Goal: Information Seeking & Learning: Learn about a topic

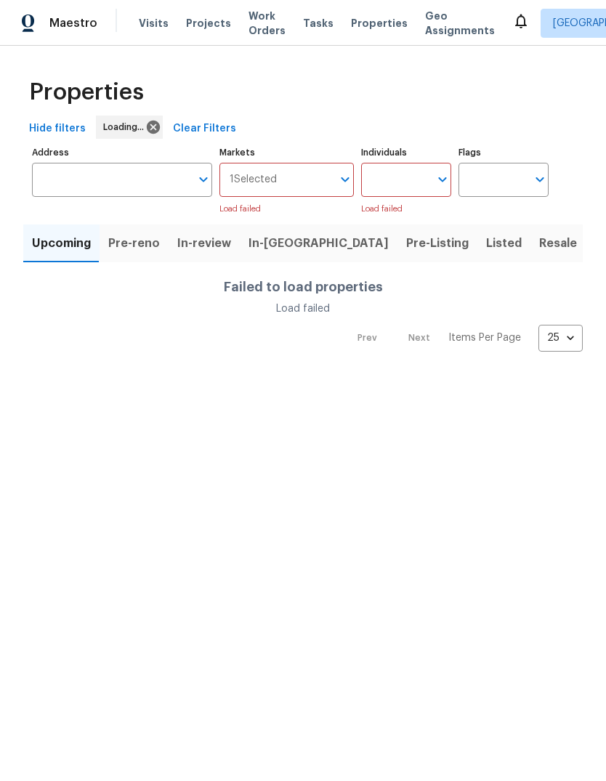
click at [486, 244] on span "Listed" at bounding box center [504, 243] width 36 height 20
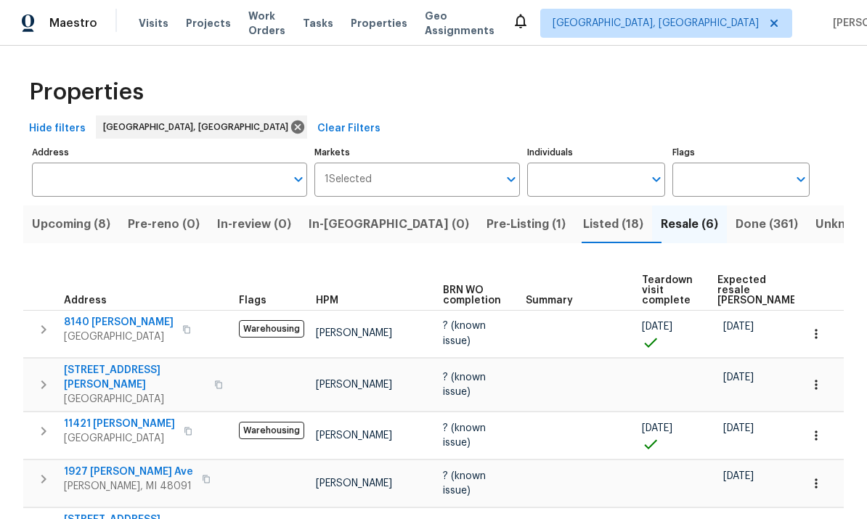
click at [605, 224] on span "Done (361)" at bounding box center [767, 224] width 62 height 20
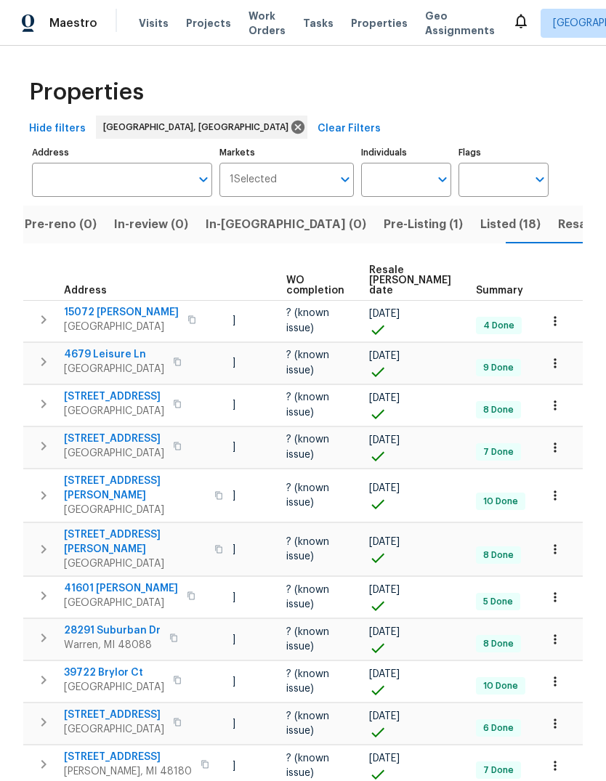
click at [380, 285] on span "Resale COE date" at bounding box center [410, 280] width 82 height 31
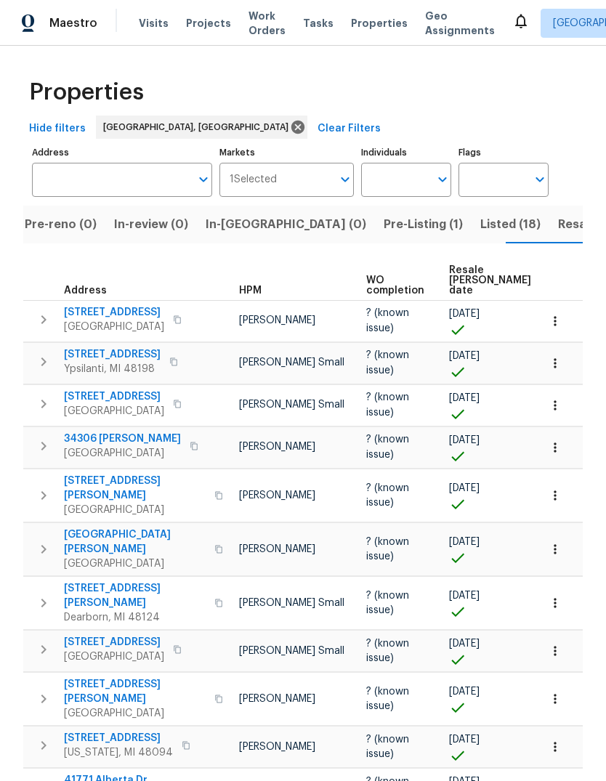
click at [463, 282] on span "Resale COE date" at bounding box center [490, 280] width 82 height 31
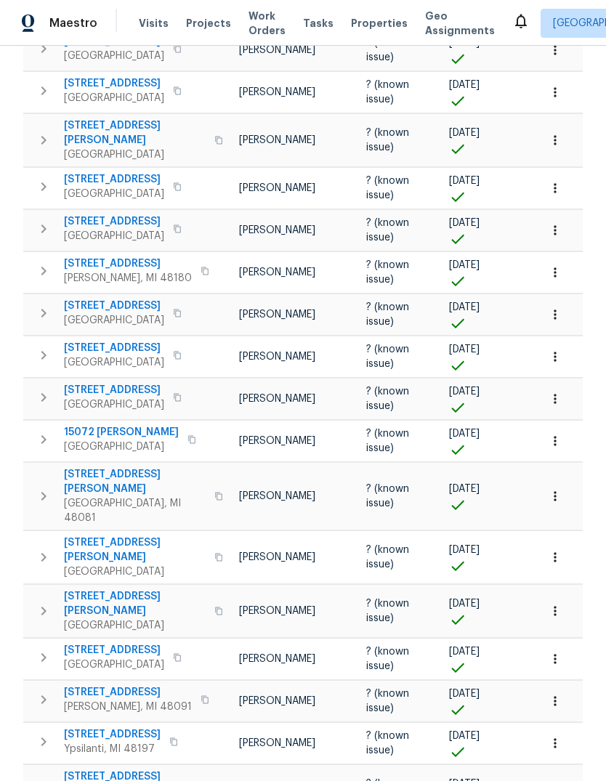
scroll to position [54, 0]
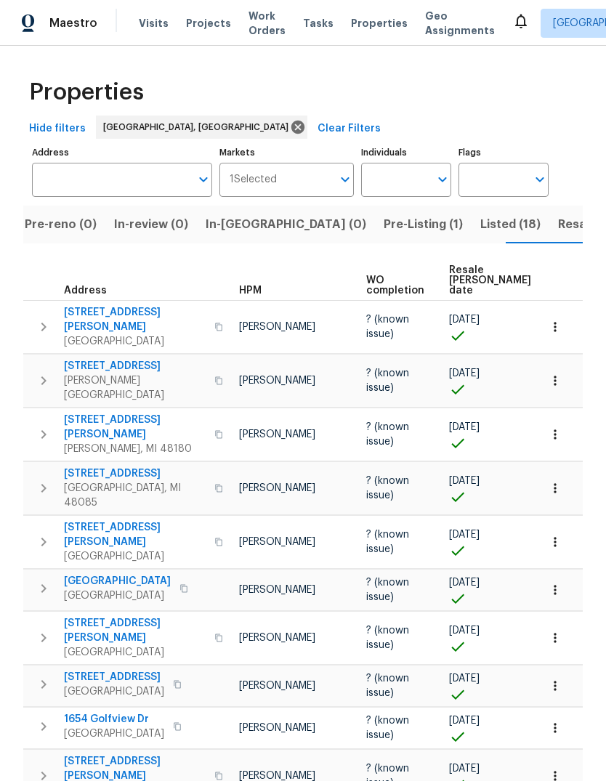
click at [480, 222] on span "Listed (18)" at bounding box center [510, 224] width 60 height 20
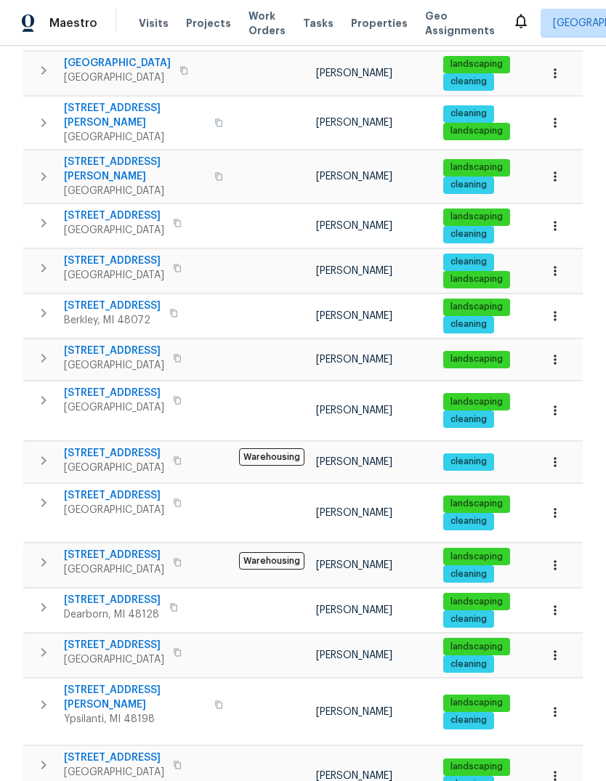
scroll to position [331, 0]
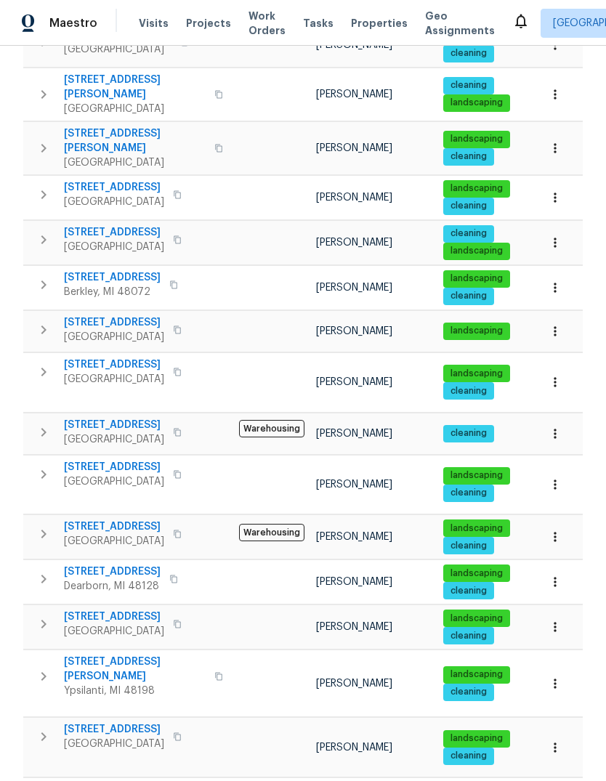
click at [116, 609] on span "[STREET_ADDRESS]" at bounding box center [114, 616] width 100 height 15
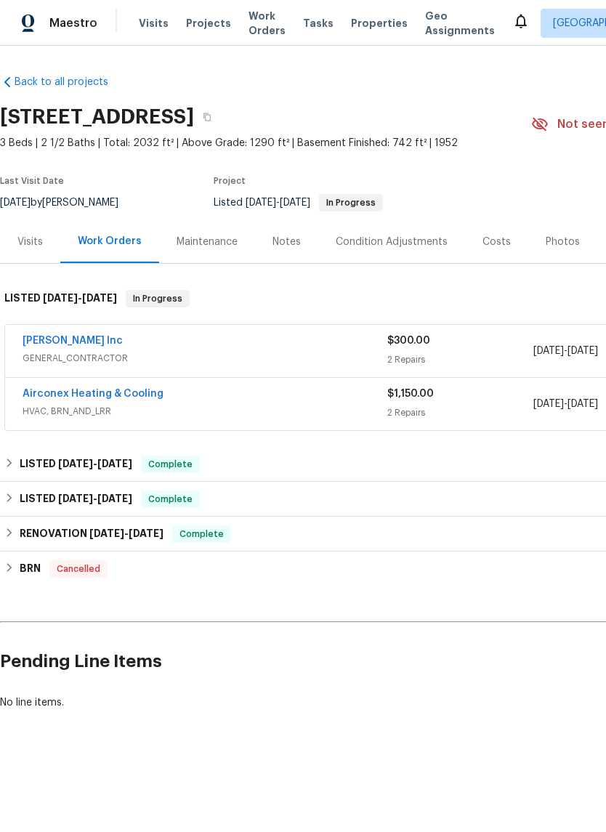
click at [557, 243] on div "Photos" at bounding box center [562, 242] width 34 height 15
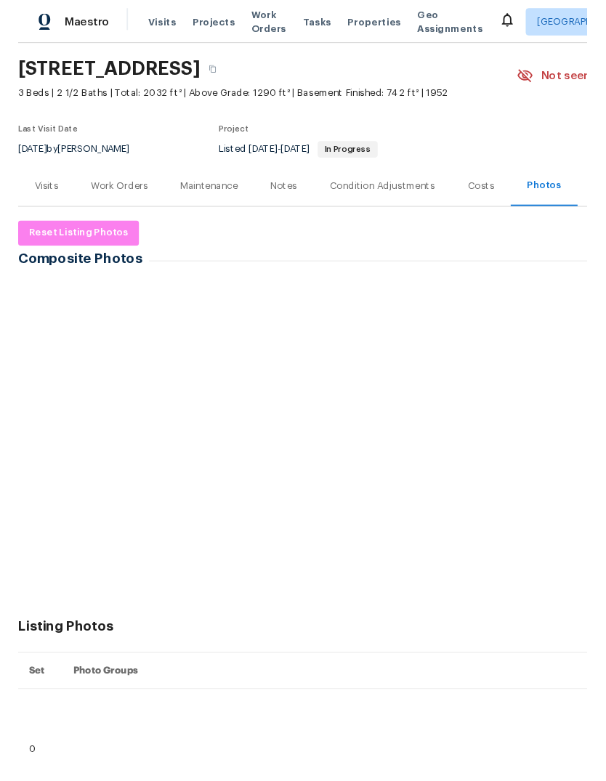
scroll to position [31, 3]
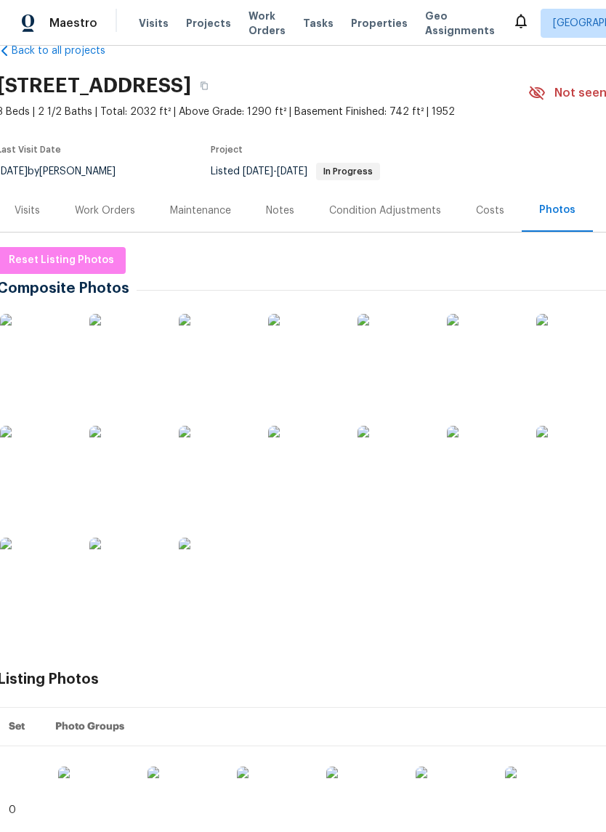
click at [48, 332] on img at bounding box center [36, 350] width 73 height 73
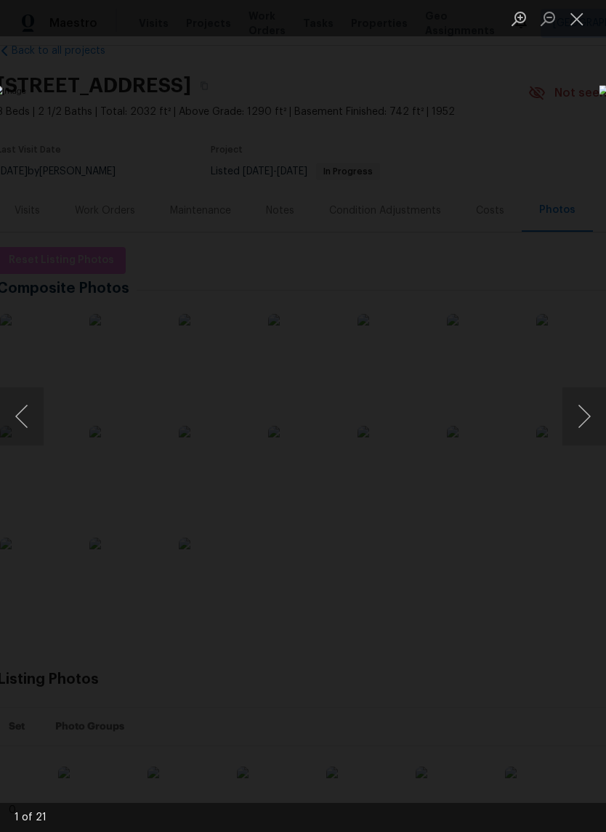
click at [576, 419] on button "Next image" at bounding box center [584, 416] width 44 height 58
click at [576, 418] on button "Next image" at bounding box center [584, 416] width 44 height 58
click at [574, 426] on button "Next image" at bounding box center [584, 416] width 44 height 58
click at [581, 416] on button "Next image" at bounding box center [584, 416] width 44 height 58
click at [580, 423] on button "Next image" at bounding box center [584, 416] width 44 height 58
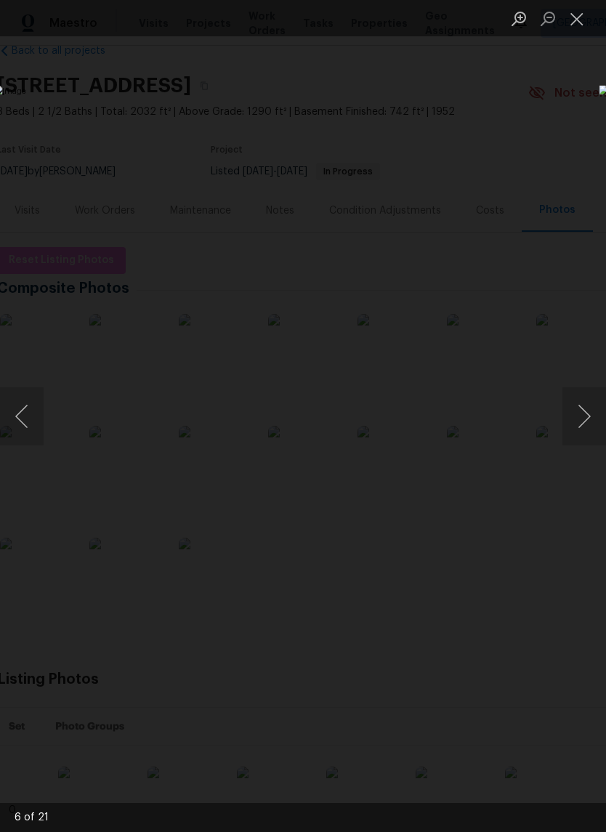
click at [586, 417] on button "Next image" at bounding box center [584, 416] width 44 height 58
click at [587, 414] on button "Next image" at bounding box center [584, 416] width 44 height 58
click at [583, 416] on button "Next image" at bounding box center [584, 416] width 44 height 58
click at [36, 407] on button "Previous image" at bounding box center [22, 416] width 44 height 58
click at [586, 420] on button "Next image" at bounding box center [584, 416] width 44 height 58
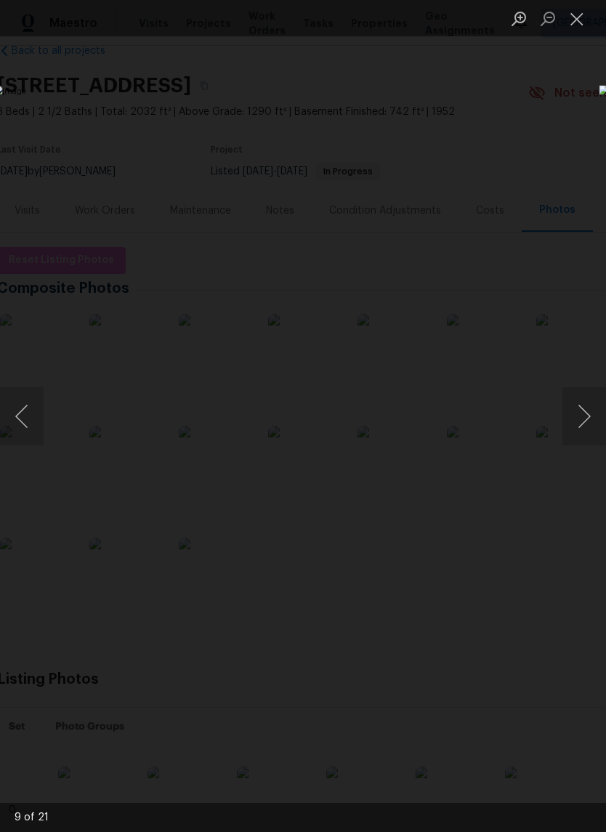
click at [589, 415] on button "Next image" at bounding box center [584, 416] width 44 height 58
click at [590, 413] on button "Next image" at bounding box center [584, 416] width 44 height 58
click at [583, 400] on button "Next image" at bounding box center [584, 416] width 44 height 58
click at [578, 410] on button "Next image" at bounding box center [584, 416] width 44 height 58
click at [588, 420] on button "Next image" at bounding box center [584, 416] width 44 height 58
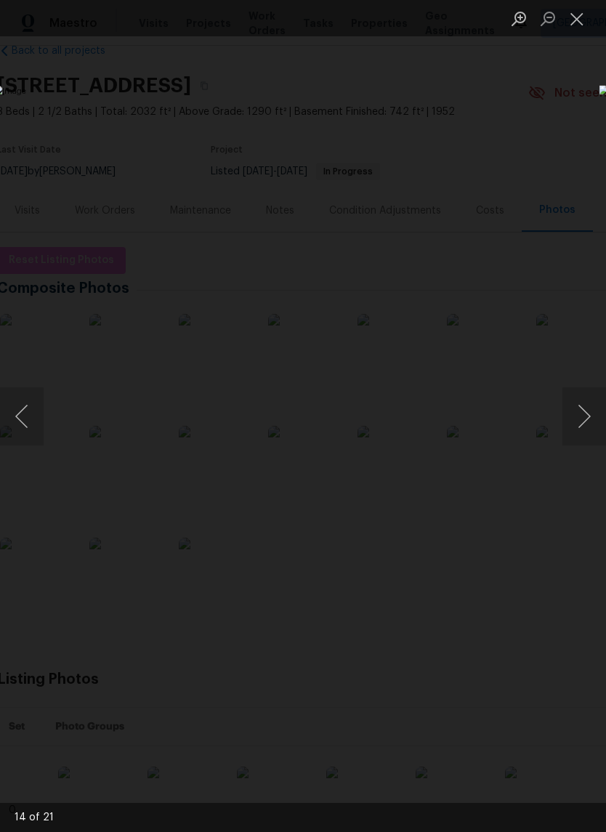
click at [580, 421] on button "Next image" at bounding box center [584, 416] width 44 height 58
click at [585, 416] on button "Next image" at bounding box center [584, 416] width 44 height 58
click at [585, 413] on button "Next image" at bounding box center [584, 416] width 44 height 58
click at [26, 406] on button "Previous image" at bounding box center [22, 416] width 44 height 58
click at [23, 413] on button "Previous image" at bounding box center [22, 416] width 44 height 58
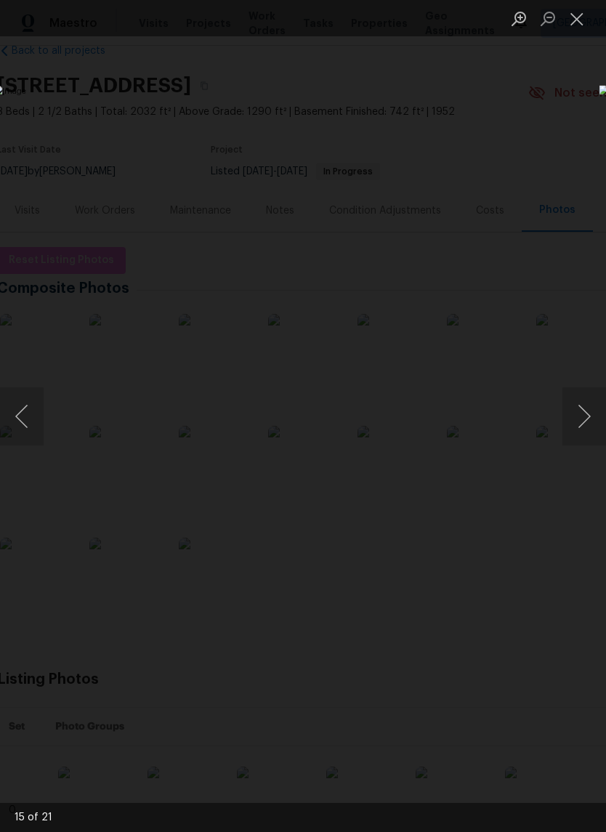
click at [18, 436] on button "Previous image" at bounding box center [22, 416] width 44 height 58
click at [28, 436] on button "Previous image" at bounding box center [22, 416] width 44 height 58
click at [34, 411] on button "Previous image" at bounding box center [22, 416] width 44 height 58
click at [44, 399] on img "Lightbox" at bounding box center [234, 415] width 482 height 661
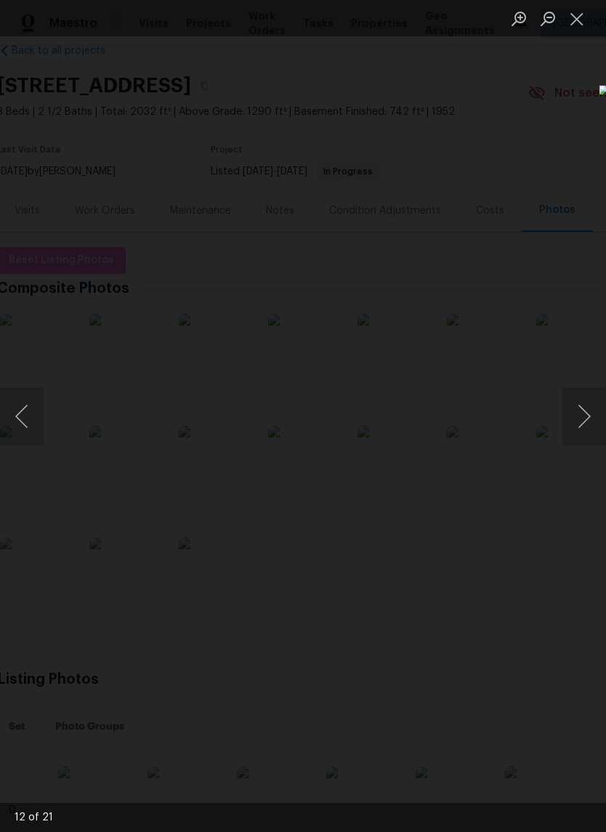
click at [31, 425] on button "Previous image" at bounding box center [22, 416] width 44 height 58
click at [30, 424] on button "Previous image" at bounding box center [22, 416] width 44 height 58
click at [23, 423] on button "Previous image" at bounding box center [22, 416] width 44 height 58
click at [16, 437] on button "Previous image" at bounding box center [22, 416] width 44 height 58
click at [19, 418] on button "Previous image" at bounding box center [22, 416] width 44 height 58
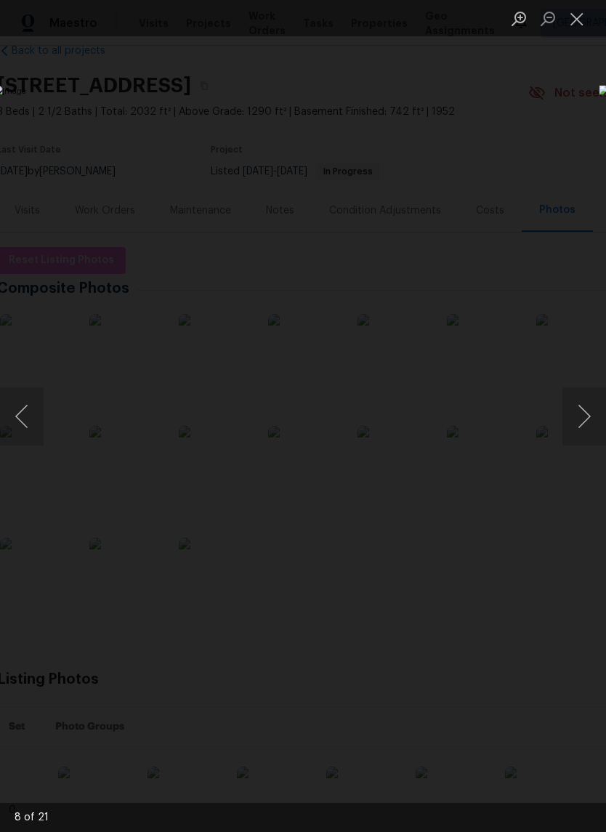
click at [580, 422] on button "Next image" at bounding box center [584, 416] width 44 height 58
click at [579, 418] on button "Next image" at bounding box center [584, 416] width 44 height 58
click at [586, 406] on button "Next image" at bounding box center [584, 416] width 44 height 58
click at [586, 405] on button "Next image" at bounding box center [584, 416] width 44 height 58
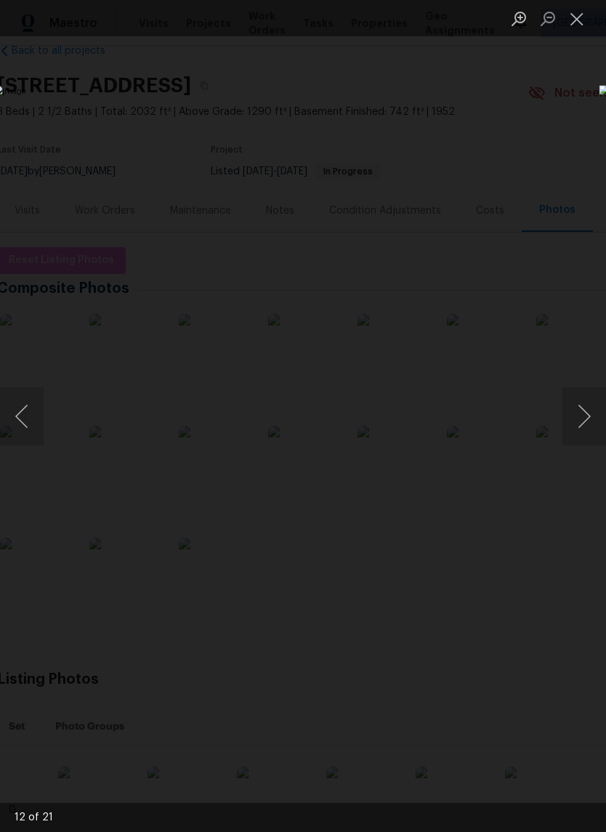
click at [588, 396] on button "Next image" at bounding box center [584, 416] width 44 height 58
click at [587, 396] on button "Next image" at bounding box center [584, 416] width 44 height 58
click at [585, 394] on button "Next image" at bounding box center [584, 416] width 44 height 58
click at [585, 397] on button "Next image" at bounding box center [584, 416] width 44 height 58
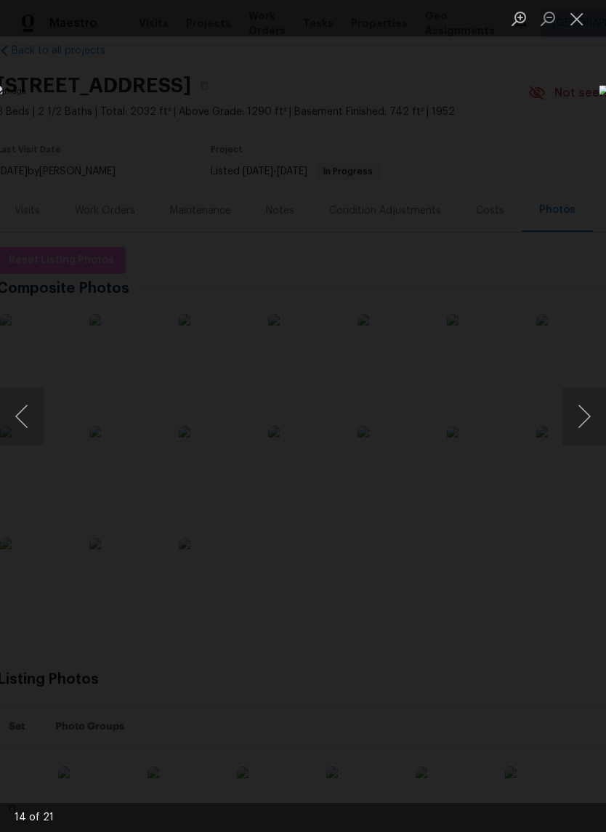
click at [584, 397] on button "Next image" at bounding box center [584, 416] width 44 height 58
click at [580, 400] on button "Next image" at bounding box center [584, 416] width 44 height 58
click at [579, 400] on button "Next image" at bounding box center [584, 416] width 44 height 58
click at [588, 412] on button "Next image" at bounding box center [584, 416] width 44 height 58
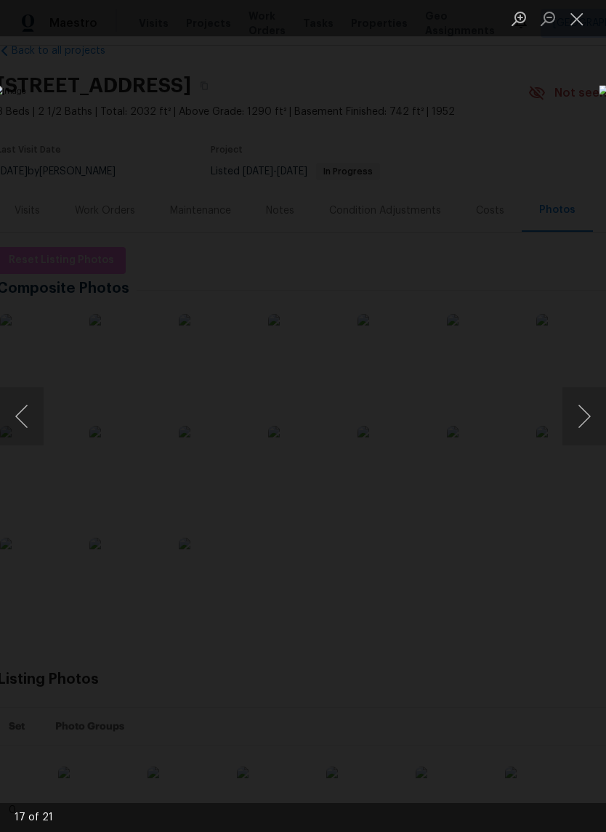
click at [588, 411] on button "Next image" at bounding box center [584, 416] width 44 height 58
click at [588, 413] on button "Next image" at bounding box center [584, 416] width 44 height 58
click at [585, 406] on button "Next image" at bounding box center [584, 416] width 44 height 58
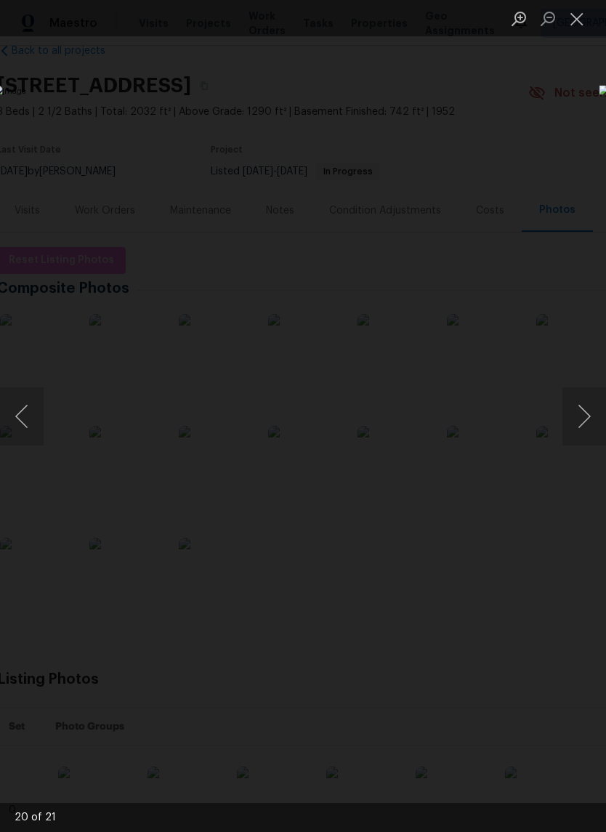
click at [585, 405] on button "Next image" at bounding box center [584, 416] width 44 height 58
click at [585, 391] on button "Next image" at bounding box center [584, 416] width 44 height 58
click at [596, 389] on button "Next image" at bounding box center [584, 416] width 44 height 58
click at [590, 407] on button "Next image" at bounding box center [584, 416] width 44 height 58
click at [598, 410] on button "Next image" at bounding box center [584, 416] width 44 height 58
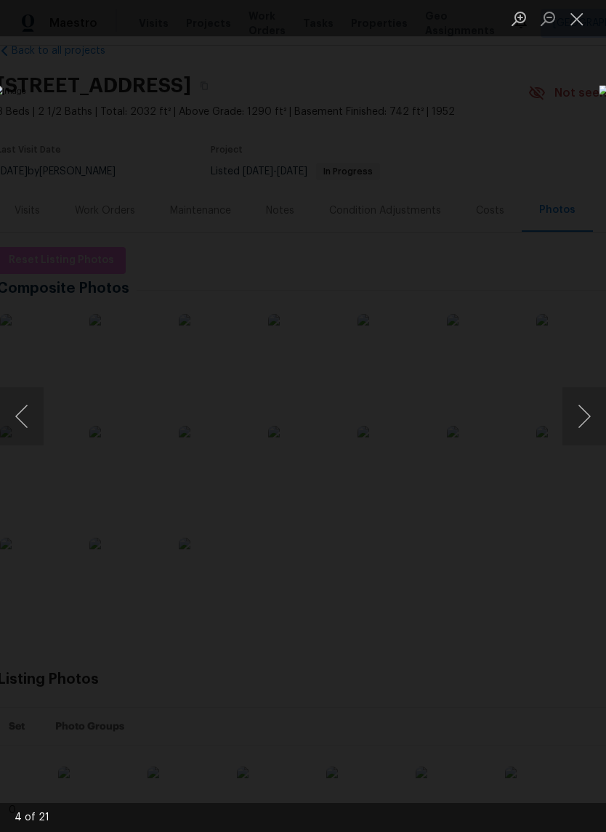
click at [588, 403] on button "Next image" at bounding box center [584, 416] width 44 height 58
click at [584, 414] on button "Next image" at bounding box center [584, 416] width 44 height 58
click at [597, 406] on button "Next image" at bounding box center [584, 416] width 44 height 58
click at [572, 429] on button "Next image" at bounding box center [584, 416] width 44 height 58
click at [579, 399] on button "Next image" at bounding box center [584, 416] width 44 height 58
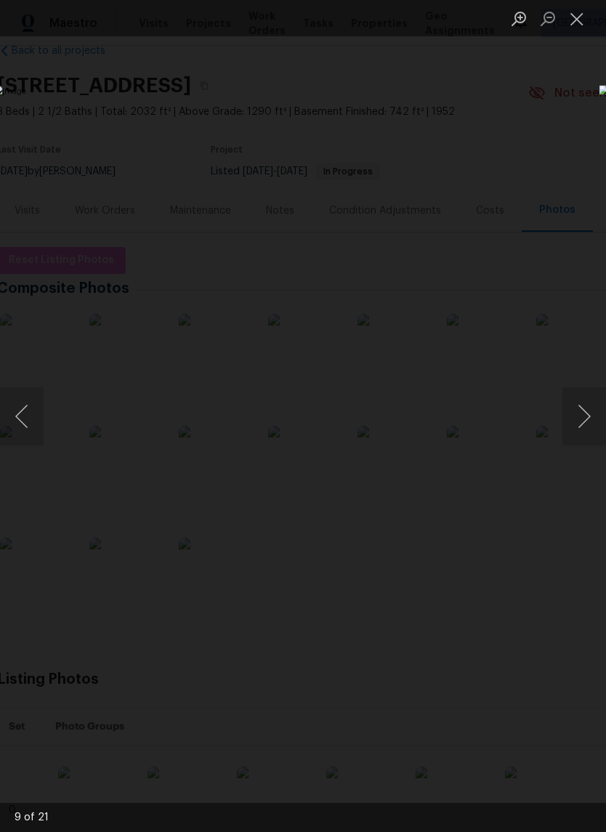
click at [593, 434] on button "Next image" at bounding box center [584, 416] width 44 height 58
click at [586, 434] on button "Next image" at bounding box center [584, 416] width 44 height 58
click at [27, 393] on button "Previous image" at bounding box center [22, 416] width 44 height 58
click at [576, 423] on button "Next image" at bounding box center [584, 416] width 44 height 58
click at [584, 421] on button "Next image" at bounding box center [584, 416] width 44 height 58
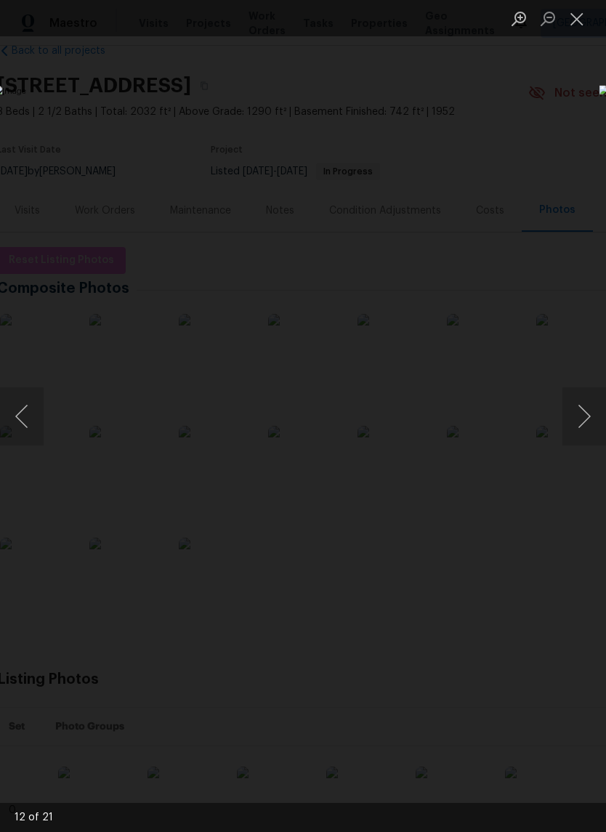
click at [578, 421] on button "Next image" at bounding box center [584, 416] width 44 height 58
click at [585, 414] on button "Next image" at bounding box center [584, 416] width 44 height 58
click at [568, 414] on button "Next image" at bounding box center [584, 416] width 44 height 58
click at [574, 414] on button "Next image" at bounding box center [584, 416] width 44 height 58
click at [577, 415] on button "Next image" at bounding box center [584, 416] width 44 height 58
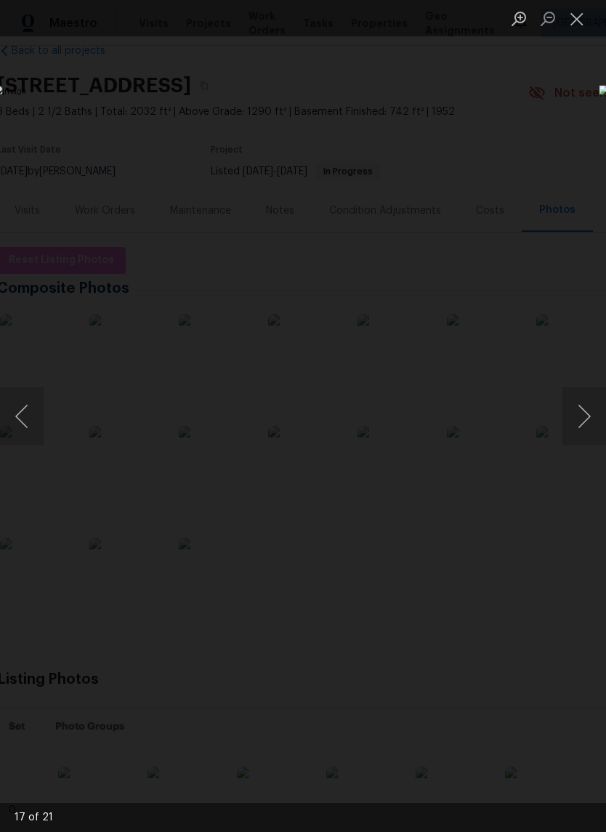
click at [588, 407] on button "Next image" at bounding box center [584, 416] width 44 height 58
click at [589, 15] on button "Close lightbox" at bounding box center [576, 18] width 29 height 25
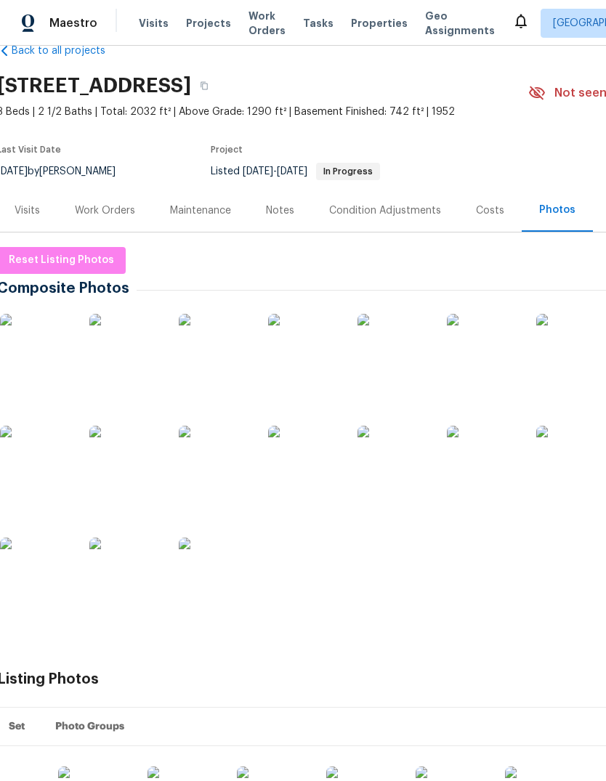
click at [360, 28] on span "Properties" at bounding box center [379, 23] width 57 height 15
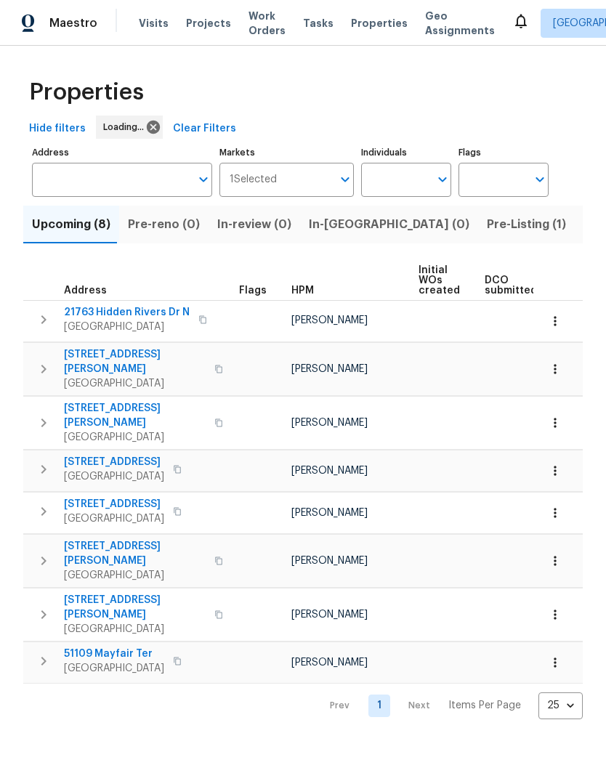
click at [583, 227] on span "Listed (18)" at bounding box center [613, 224] width 60 height 20
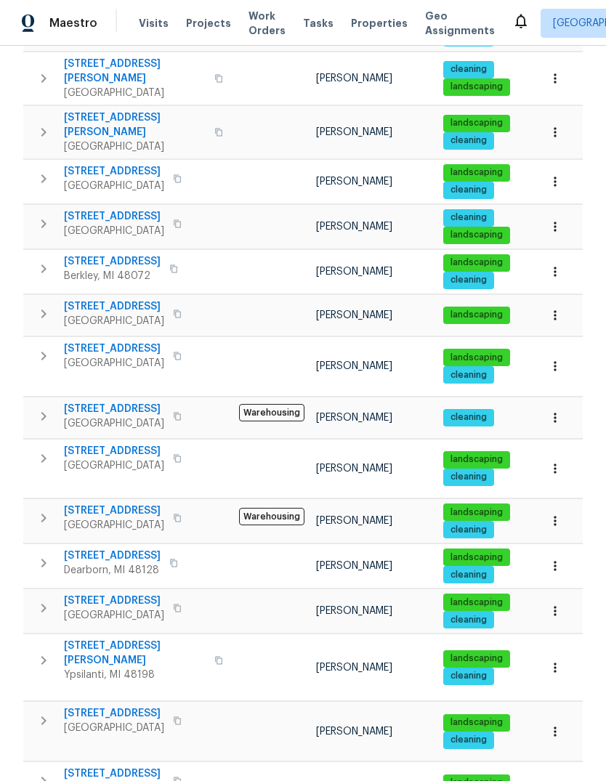
scroll to position [346, 0]
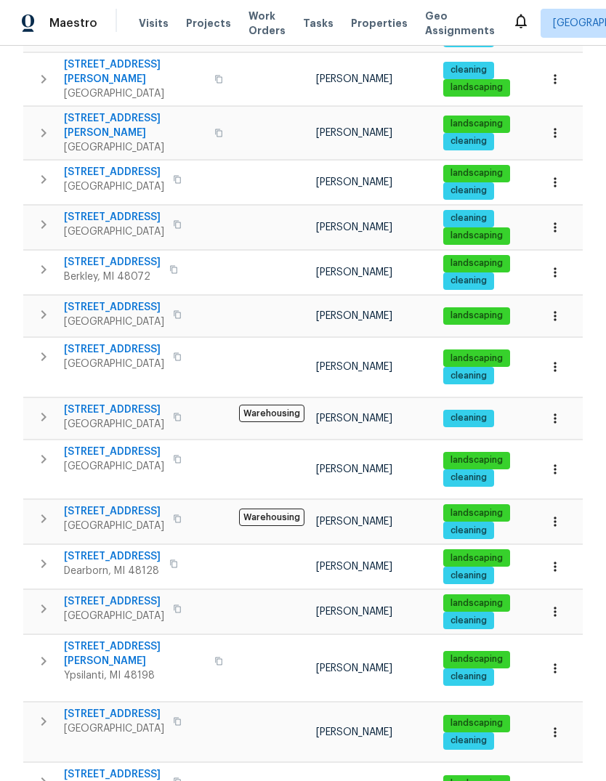
click at [127, 255] on span "1363 Edgewood Blvd" at bounding box center [112, 262] width 97 height 15
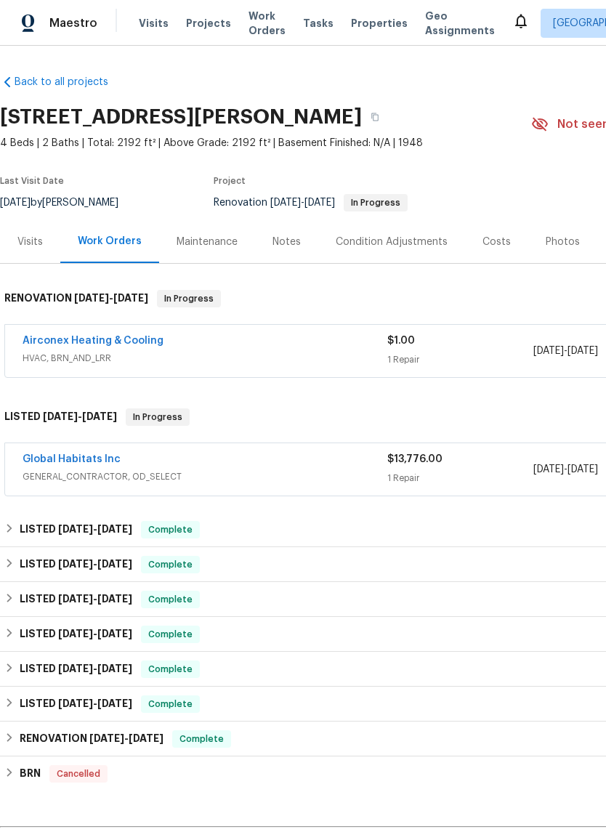
click at [550, 240] on div "Photos" at bounding box center [562, 242] width 34 height 15
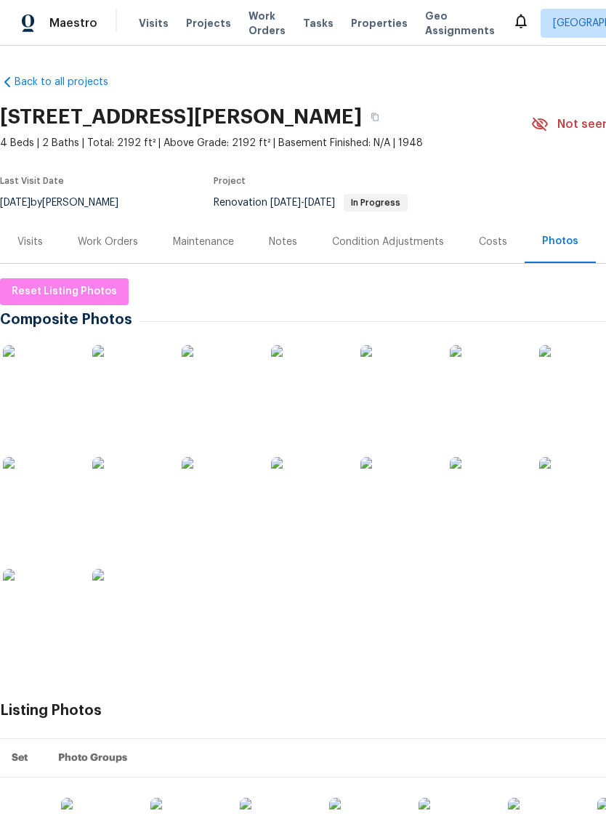
click at [43, 494] on img at bounding box center [39, 493] width 73 height 73
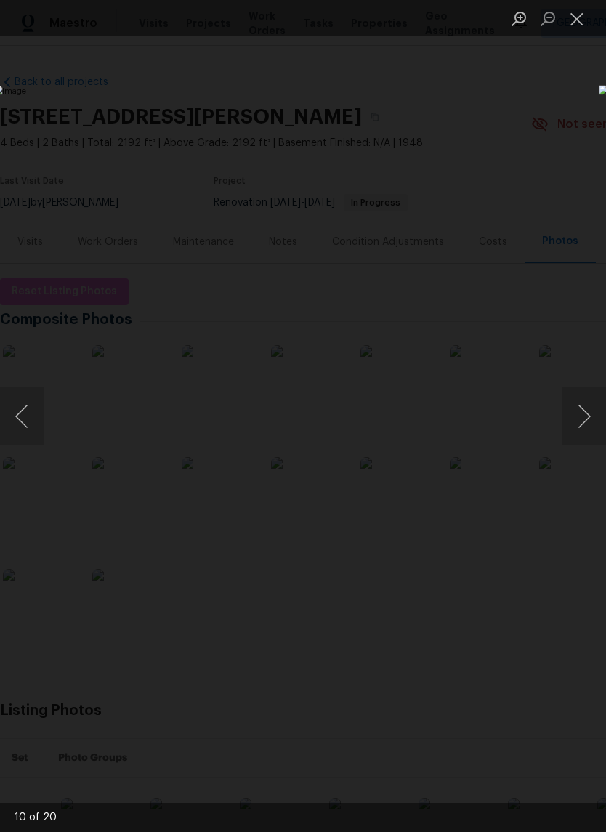
click at [582, 439] on button "Next image" at bounding box center [584, 416] width 44 height 58
click at [590, 388] on button "Next image" at bounding box center [584, 416] width 44 height 58
click at [569, 431] on button "Next image" at bounding box center [584, 416] width 44 height 58
click at [586, 409] on button "Next image" at bounding box center [584, 416] width 44 height 58
click at [580, 406] on button "Next image" at bounding box center [584, 416] width 44 height 58
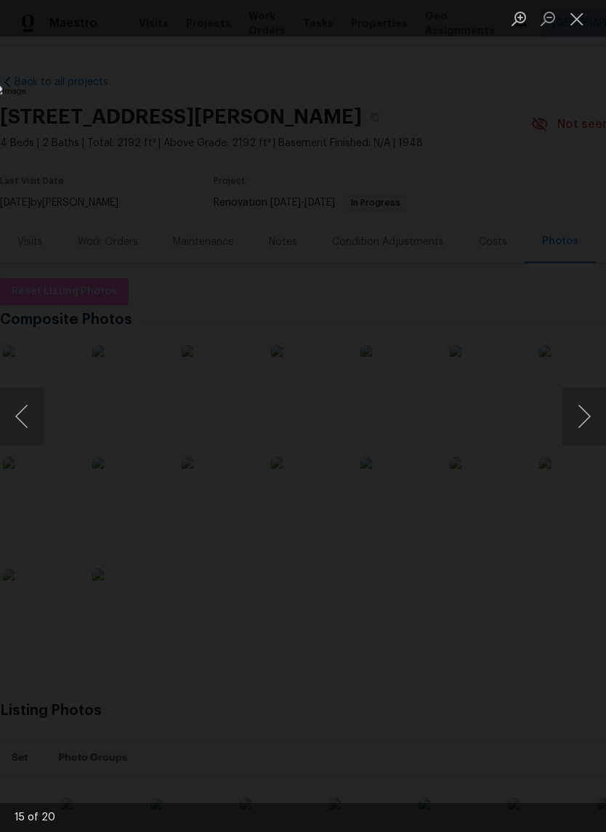
click at [584, 412] on button "Next image" at bounding box center [584, 416] width 44 height 58
click at [589, 408] on button "Next image" at bounding box center [584, 416] width 44 height 58
click at [585, 402] on button "Next image" at bounding box center [584, 416] width 44 height 58
click at [597, 405] on button "Next image" at bounding box center [584, 416] width 44 height 58
click at [15, 399] on button "Previous image" at bounding box center [22, 416] width 44 height 58
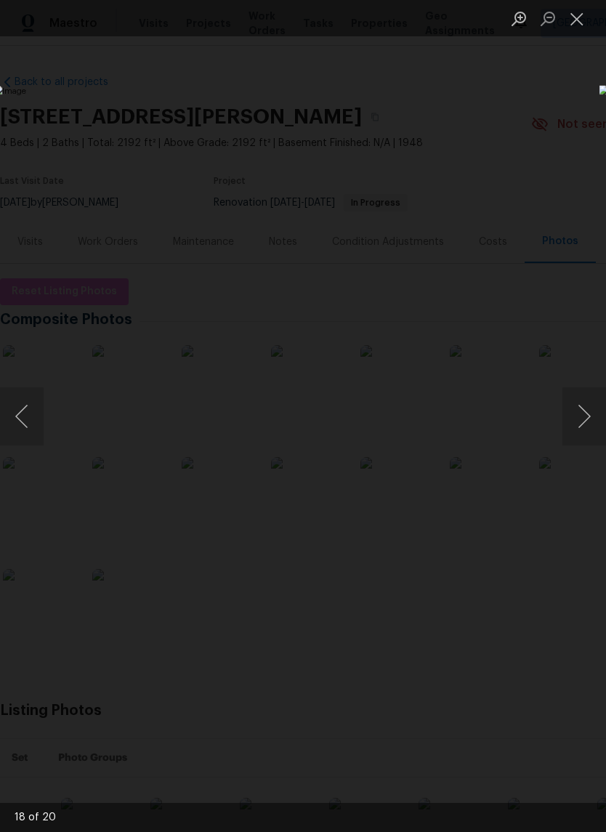
click at [596, 410] on button "Next image" at bounding box center [584, 416] width 44 height 58
click at [582, 394] on button "Next image" at bounding box center [584, 416] width 44 height 58
click at [580, 400] on button "Next image" at bounding box center [584, 416] width 44 height 58
click at [582, 406] on button "Next image" at bounding box center [584, 416] width 44 height 58
click at [597, 405] on button "Next image" at bounding box center [584, 416] width 44 height 58
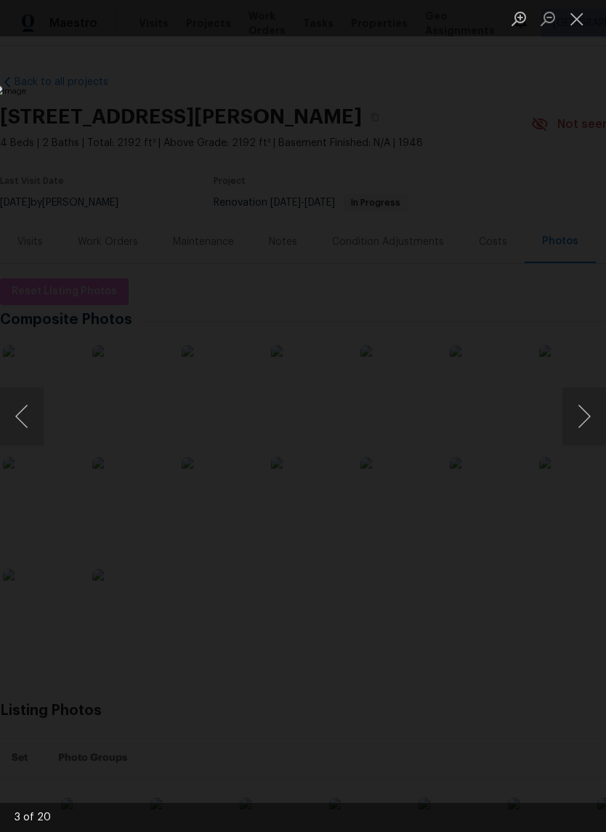
click at [585, 409] on button "Next image" at bounding box center [584, 416] width 44 height 58
click at [585, 413] on button "Next image" at bounding box center [584, 416] width 44 height 58
click at [584, 414] on button "Next image" at bounding box center [584, 416] width 44 height 58
click at [581, 415] on button "Next image" at bounding box center [584, 416] width 44 height 58
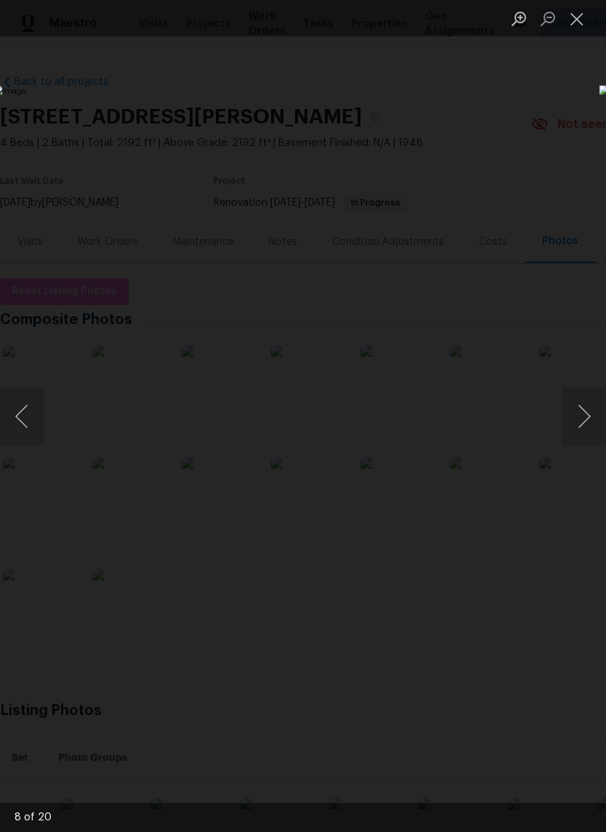
click at [577, 407] on button "Next image" at bounding box center [584, 416] width 44 height 58
click at [589, 399] on button "Next image" at bounding box center [584, 416] width 44 height 58
click at [574, 407] on button "Next image" at bounding box center [584, 416] width 44 height 58
click at [585, 410] on button "Next image" at bounding box center [584, 416] width 44 height 58
click at [585, 414] on button "Next image" at bounding box center [584, 416] width 44 height 58
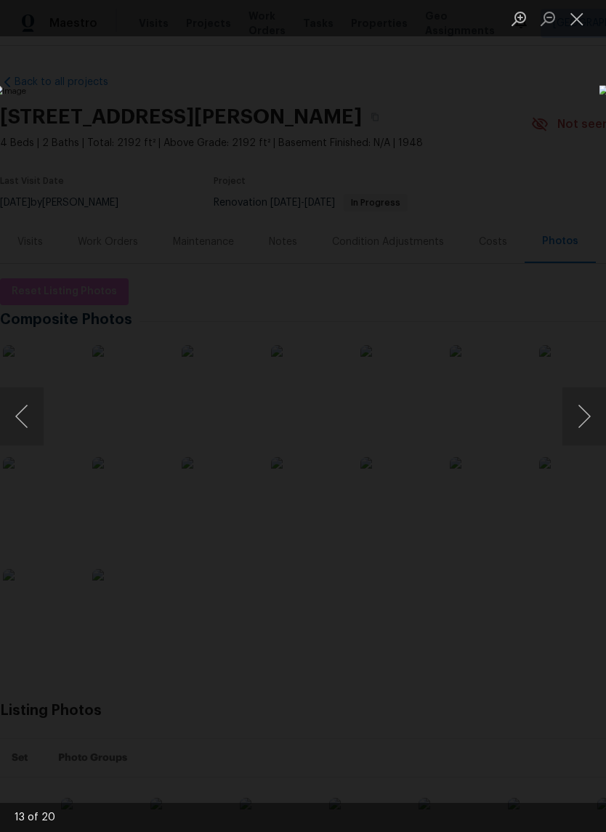
click at [589, 394] on button "Next image" at bounding box center [584, 416] width 44 height 58
click at [576, 403] on button "Next image" at bounding box center [584, 416] width 44 height 58
click at [580, 402] on button "Next image" at bounding box center [584, 416] width 44 height 58
click at [582, 406] on button "Next image" at bounding box center [584, 416] width 44 height 58
click at [588, 417] on button "Next image" at bounding box center [584, 416] width 44 height 58
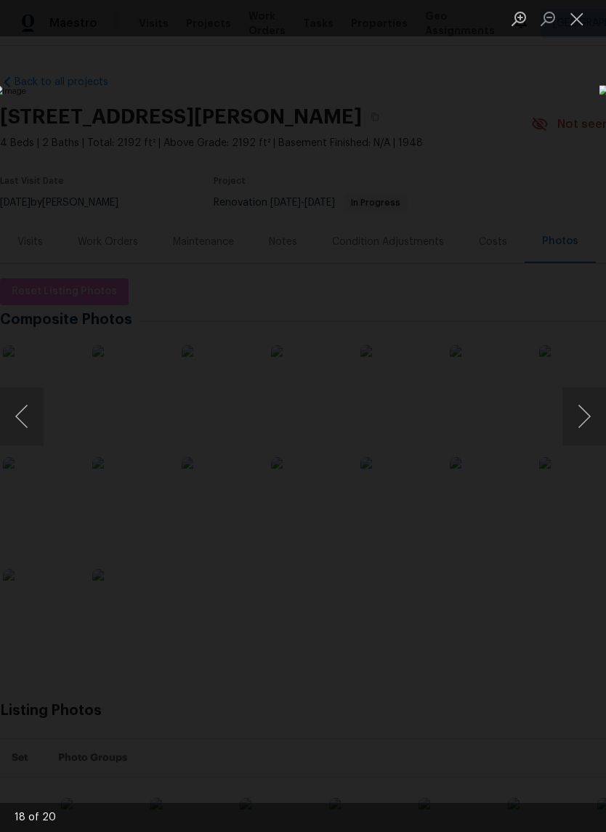
click at [589, 414] on button "Next image" at bounding box center [584, 416] width 44 height 58
click at [582, 412] on button "Next image" at bounding box center [584, 416] width 44 height 58
click at [590, 400] on button "Next image" at bounding box center [584, 416] width 44 height 58
click at [589, 411] on button "Next image" at bounding box center [584, 416] width 44 height 58
click at [582, 423] on button "Next image" at bounding box center [584, 416] width 44 height 58
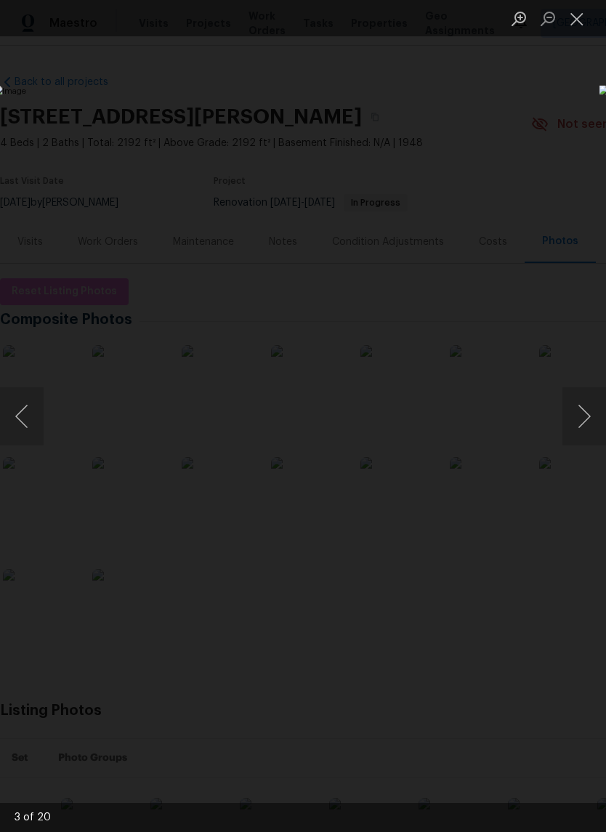
click at [586, 418] on button "Next image" at bounding box center [584, 416] width 44 height 58
click at [585, 411] on button "Next image" at bounding box center [584, 416] width 44 height 58
click at [589, 405] on button "Next image" at bounding box center [584, 416] width 44 height 58
click at [23, 432] on button "Previous image" at bounding box center [22, 416] width 44 height 58
click at [30, 407] on button "Previous image" at bounding box center [22, 416] width 44 height 58
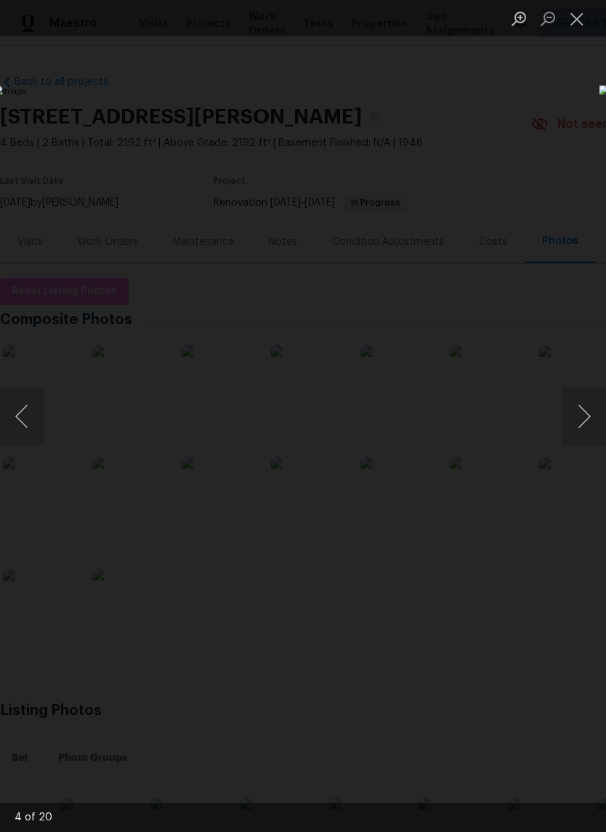
click at [579, 23] on button "Close lightbox" at bounding box center [576, 18] width 29 height 25
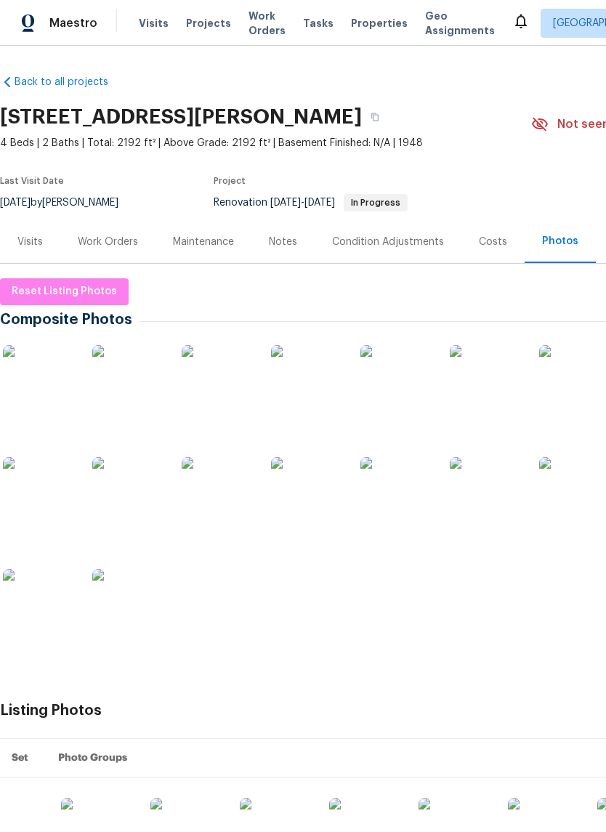
click at [377, 17] on span "Properties" at bounding box center [379, 23] width 57 height 15
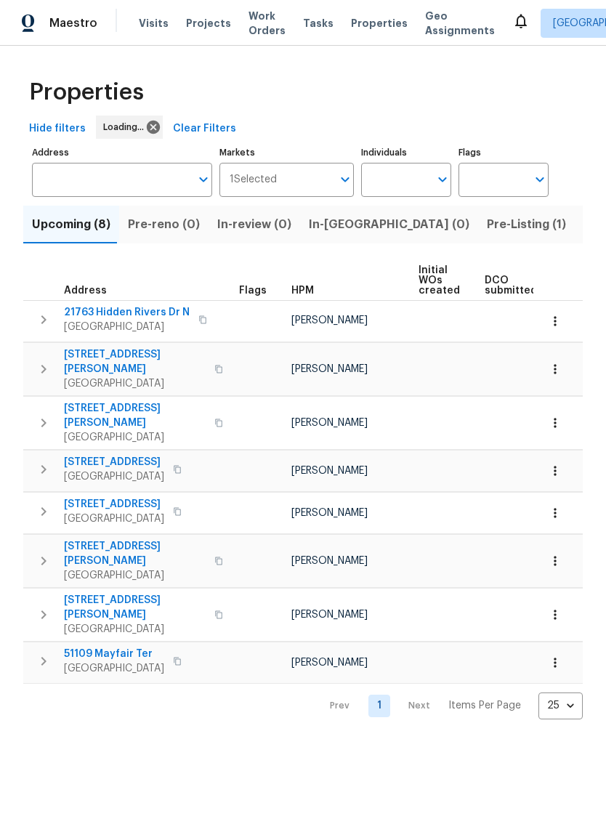
click at [583, 229] on span "Listed (18)" at bounding box center [613, 224] width 60 height 20
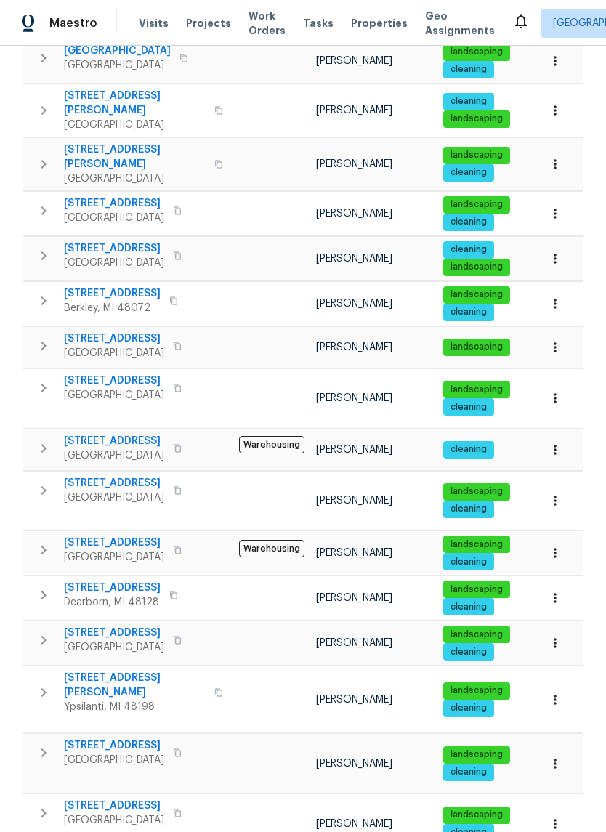
scroll to position [314, 0]
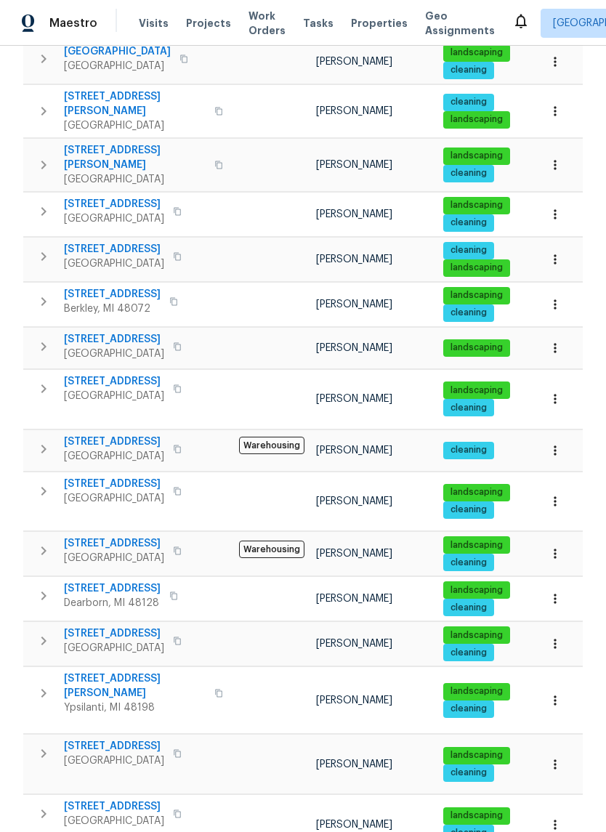
click at [118, 667] on td "1960 Frances Way Ypsilanti, MI 48198" at bounding box center [128, 693] width 210 height 52
click at [118, 671] on span "[STREET_ADDRESS][PERSON_NAME]" at bounding box center [135, 685] width 142 height 29
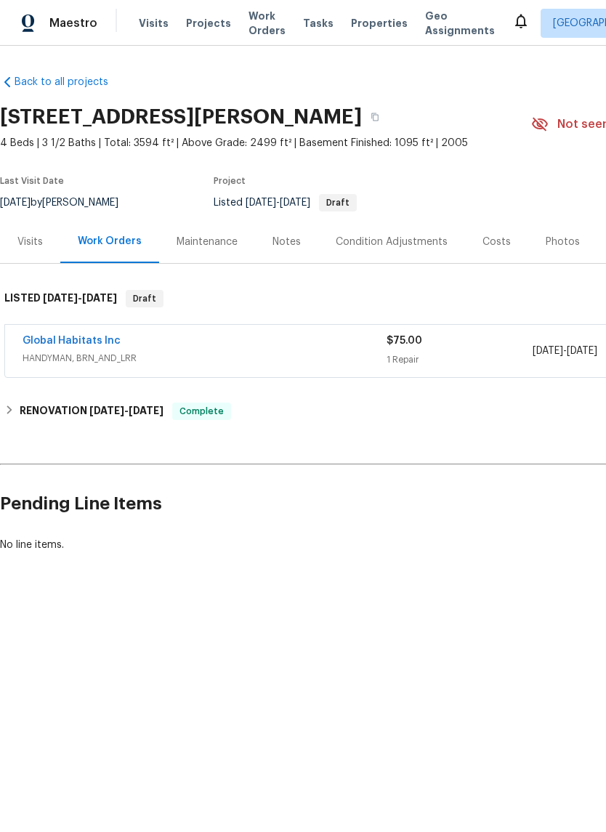
click at [488, 237] on div "Costs" at bounding box center [496, 242] width 28 height 15
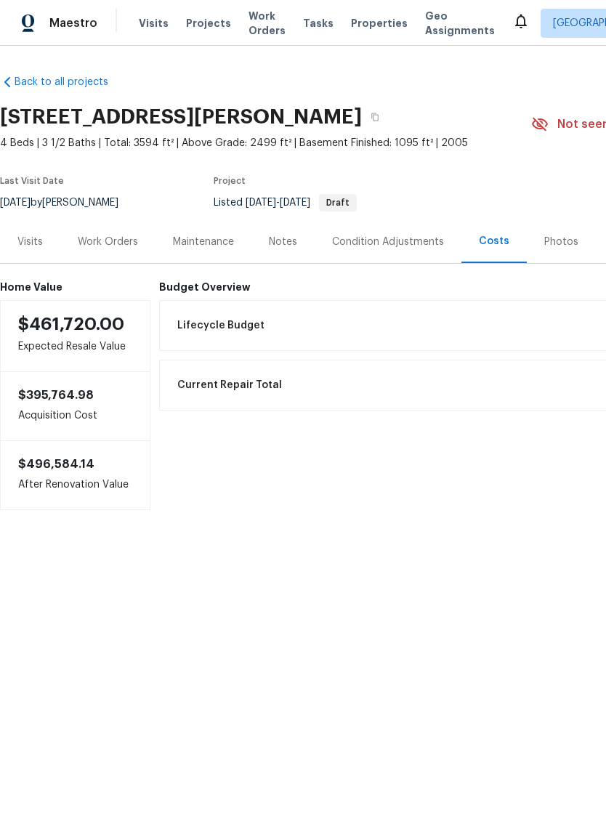
click at [560, 239] on div "Photos" at bounding box center [561, 242] width 34 height 15
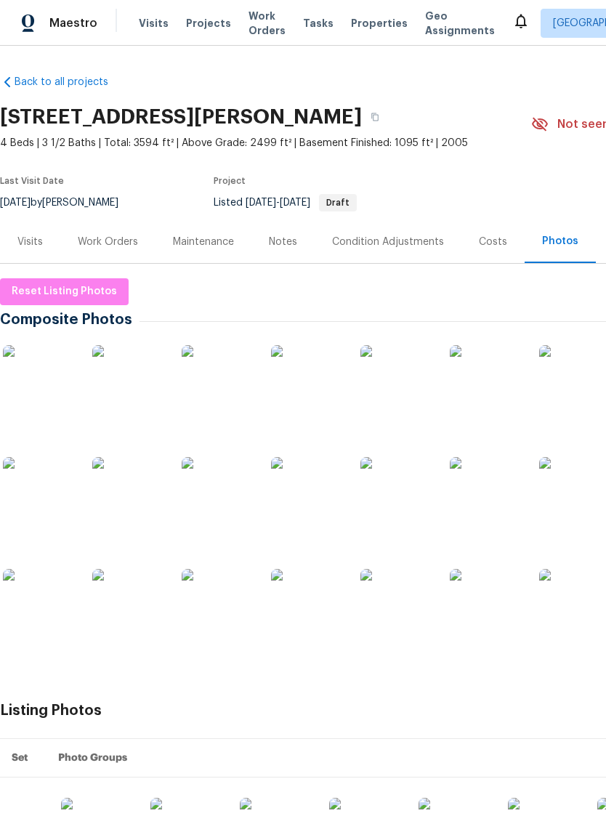
click at [40, 393] on img at bounding box center [39, 381] width 73 height 73
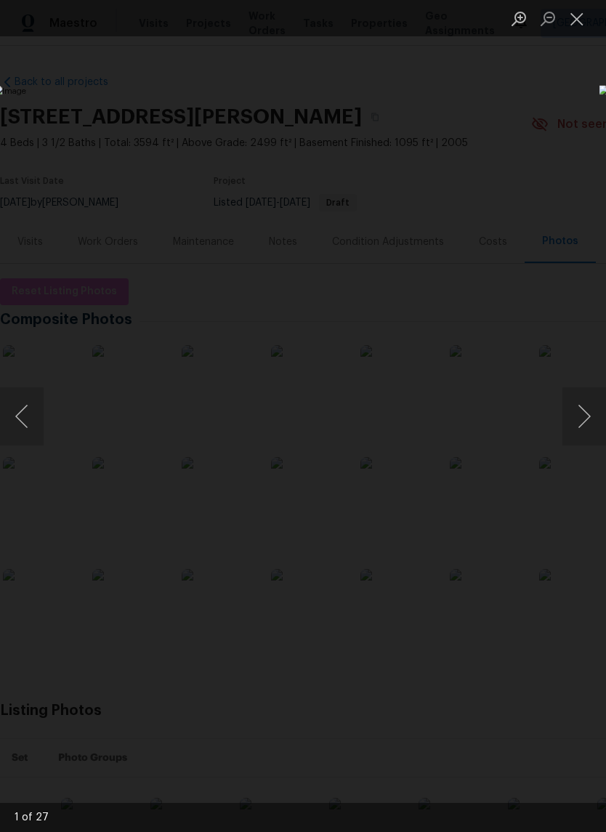
click at [585, 442] on button "Next image" at bounding box center [584, 416] width 44 height 58
click at [587, 442] on button "Next image" at bounding box center [584, 416] width 44 height 58
click at [585, 429] on button "Next image" at bounding box center [584, 416] width 44 height 58
click at [582, 423] on button "Next image" at bounding box center [584, 416] width 44 height 58
click at [583, 422] on button "Next image" at bounding box center [584, 416] width 44 height 58
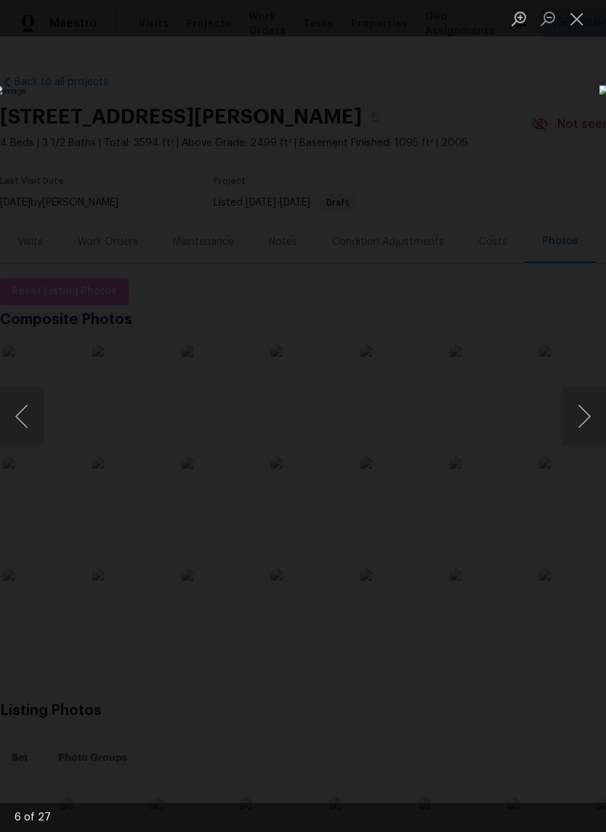
click at [563, 27] on button "Close lightbox" at bounding box center [576, 18] width 29 height 25
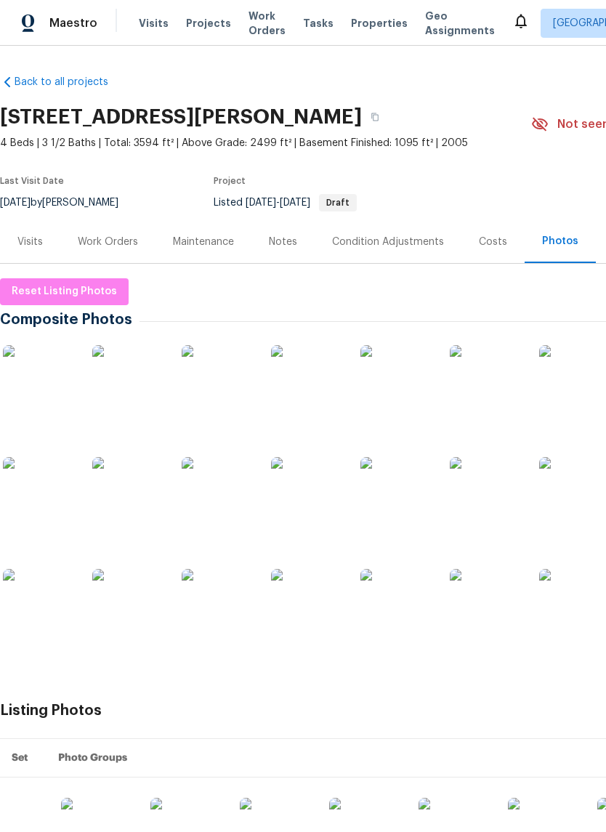
click at [370, 19] on span "Properties" at bounding box center [379, 23] width 57 height 15
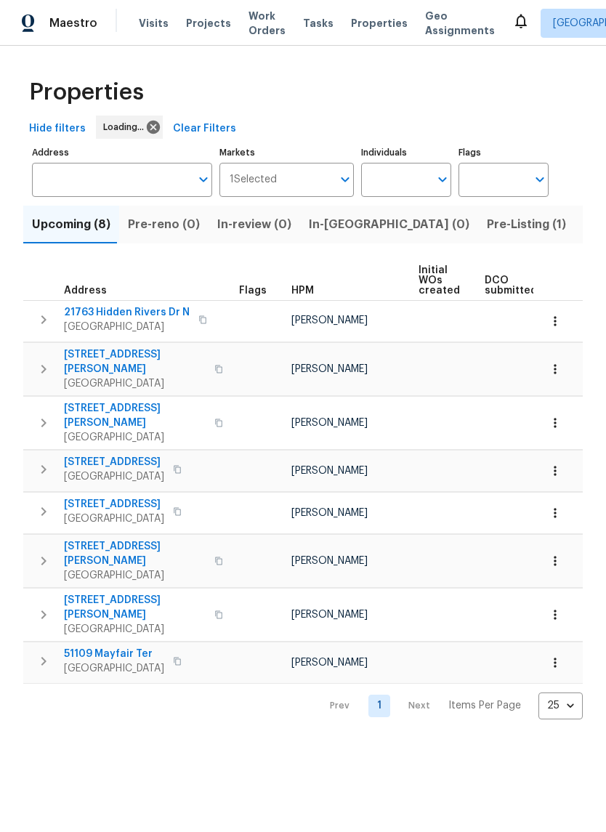
click at [583, 226] on span "Listed (18)" at bounding box center [613, 224] width 60 height 20
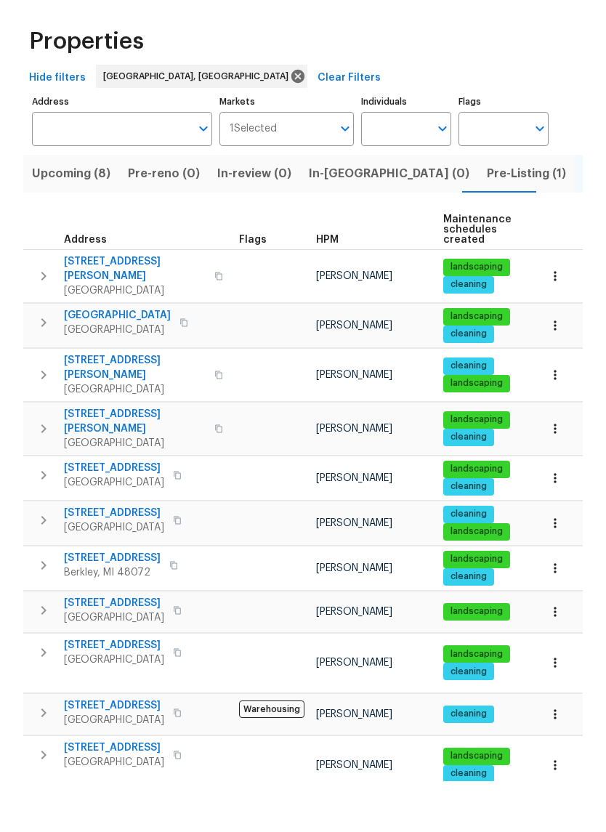
click at [126, 305] on span "[STREET_ADDRESS][PERSON_NAME]" at bounding box center [135, 319] width 142 height 29
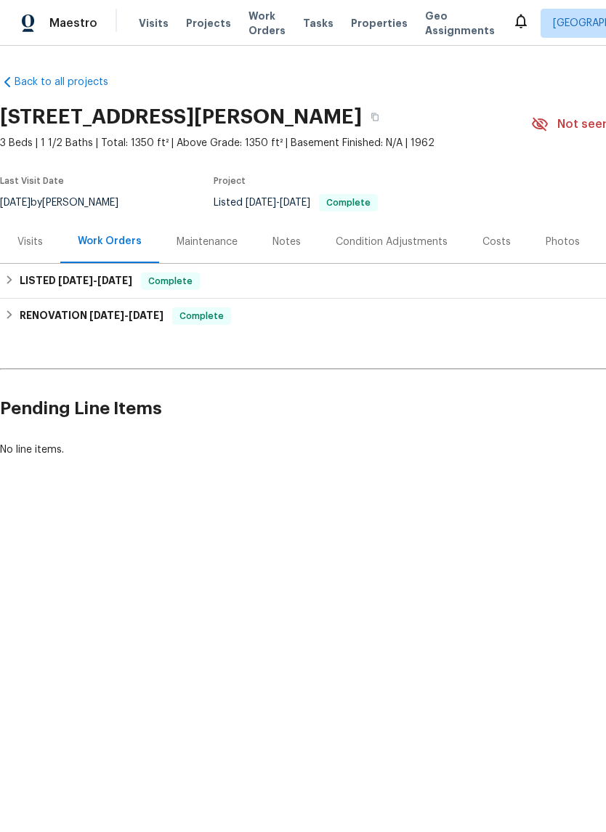
click at [552, 243] on div "Photos" at bounding box center [562, 242] width 34 height 15
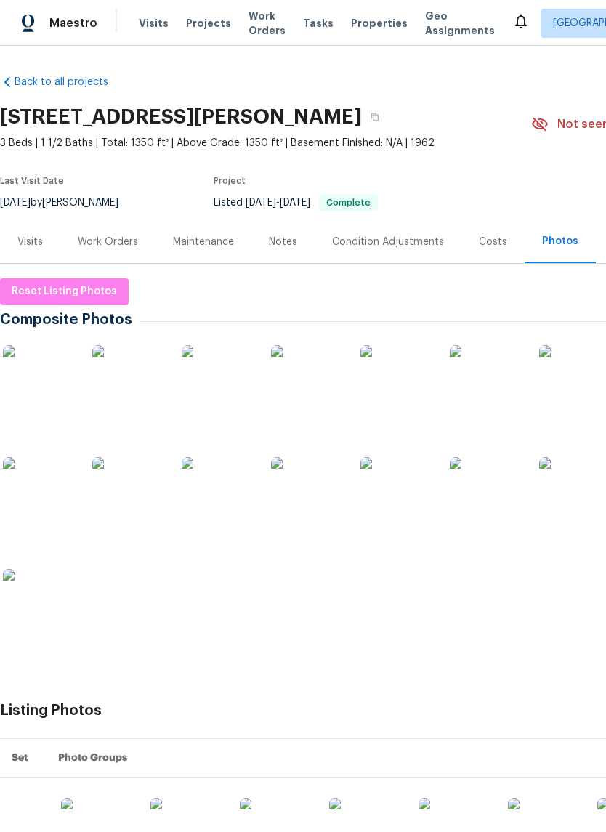
click at [130, 388] on img at bounding box center [128, 381] width 73 height 73
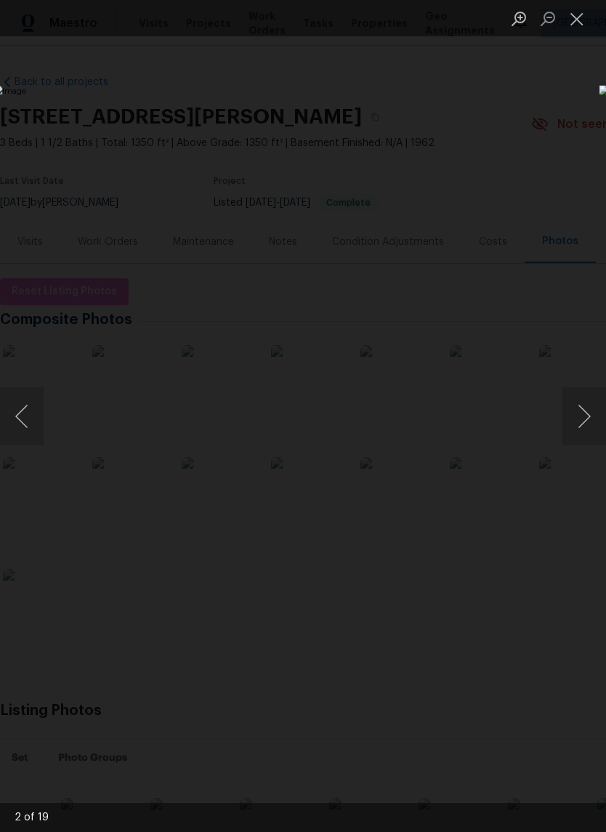
click at [578, 436] on button "Next image" at bounding box center [584, 416] width 44 height 58
click at [583, 429] on button "Next image" at bounding box center [584, 416] width 44 height 58
click at [584, 422] on button "Next image" at bounding box center [584, 416] width 44 height 58
click at [580, 426] on button "Next image" at bounding box center [584, 416] width 44 height 58
click at [582, 23] on button "Close lightbox" at bounding box center [576, 18] width 29 height 25
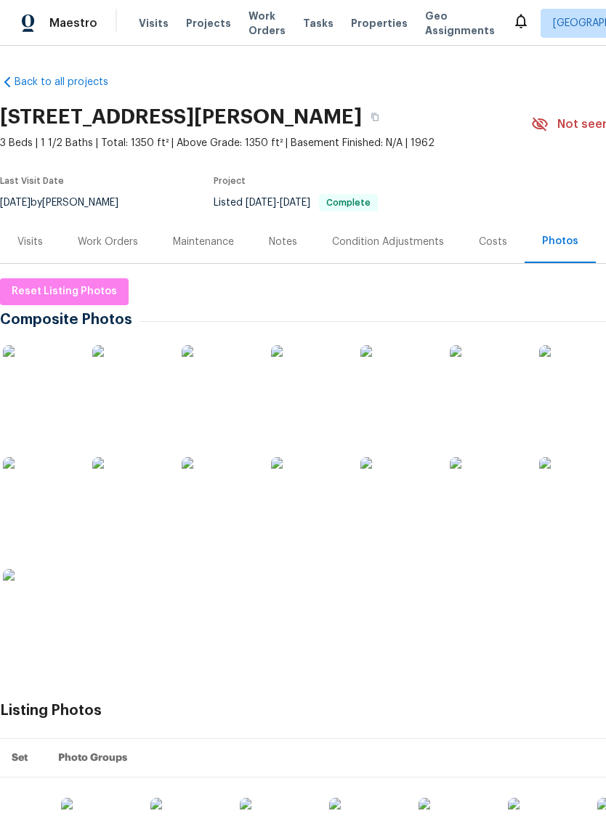
click at [365, 17] on span "Properties" at bounding box center [379, 23] width 57 height 15
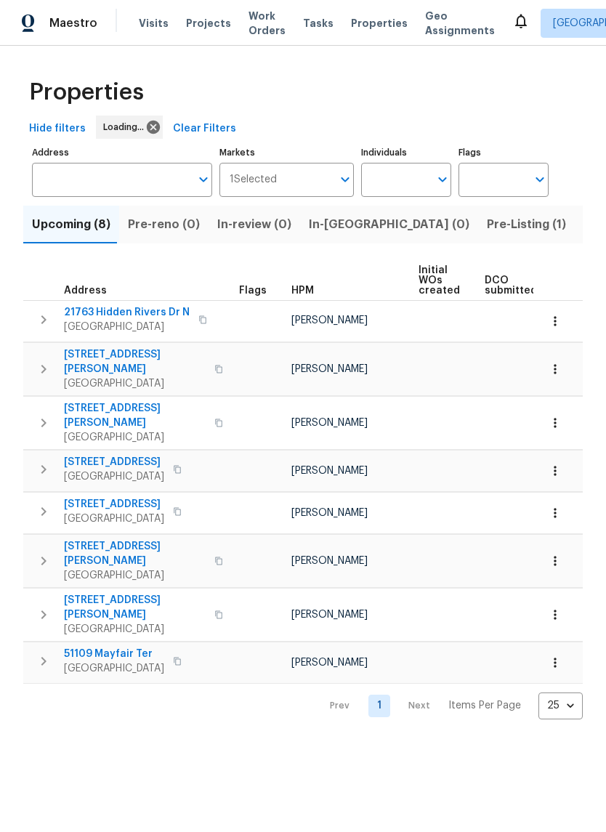
click at [583, 218] on span "Listed (18)" at bounding box center [613, 224] width 60 height 20
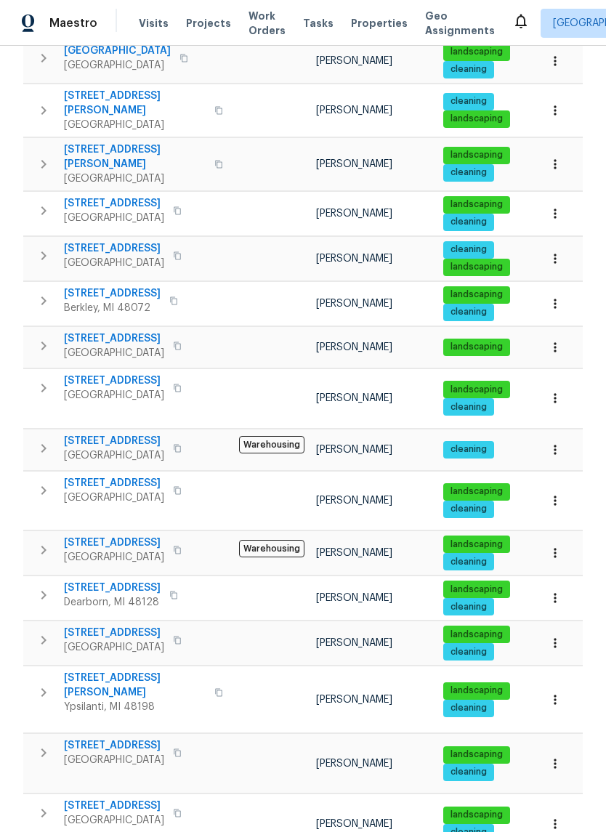
scroll to position [314, 0]
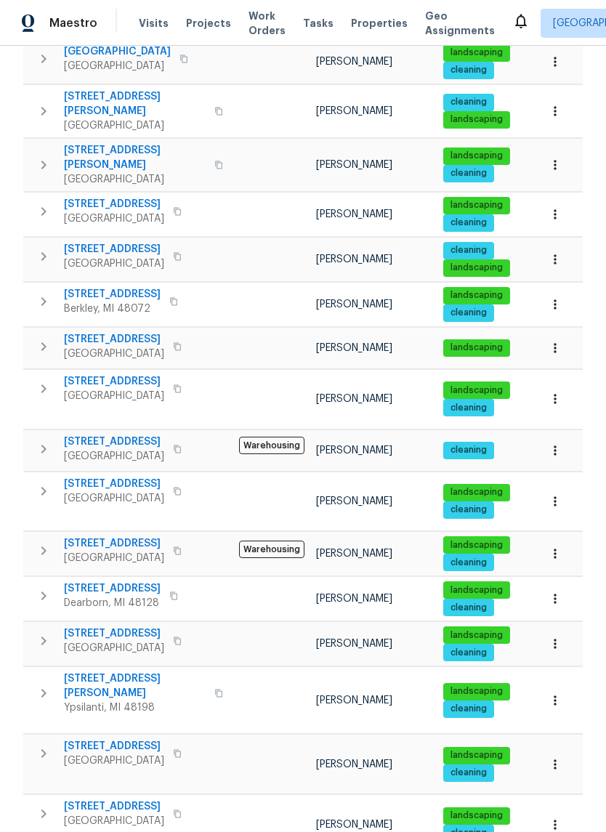
click at [109, 626] on span "[STREET_ADDRESS]" at bounding box center [114, 633] width 100 height 15
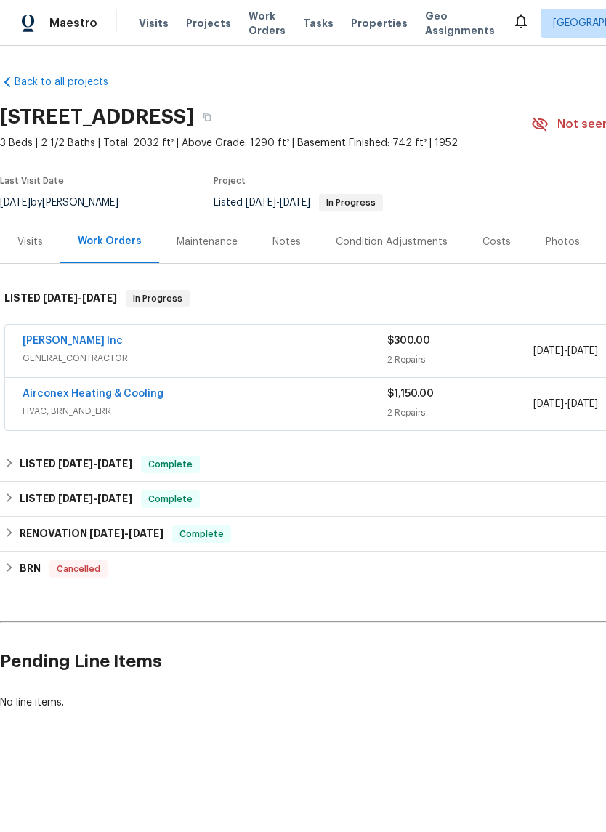
click at [550, 240] on div "Photos" at bounding box center [562, 242] width 34 height 15
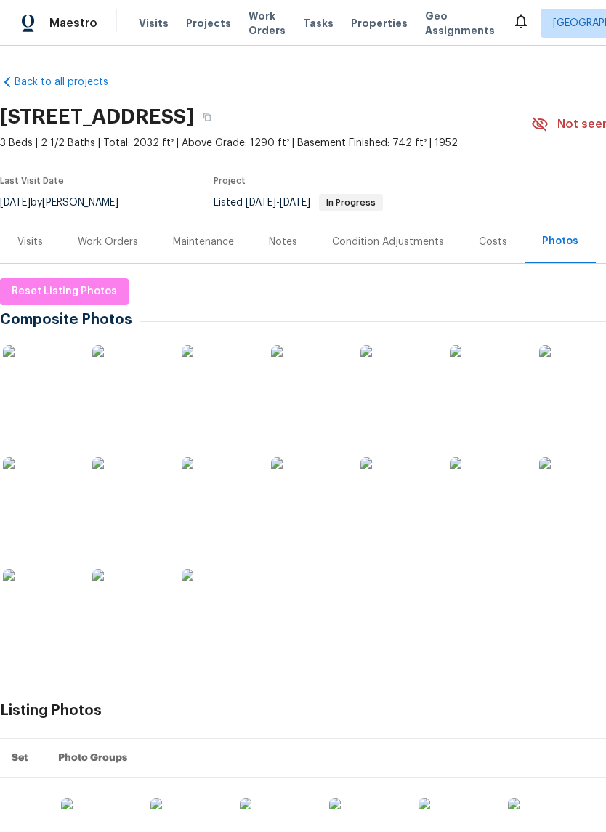
click at [402, 386] on img at bounding box center [396, 381] width 73 height 73
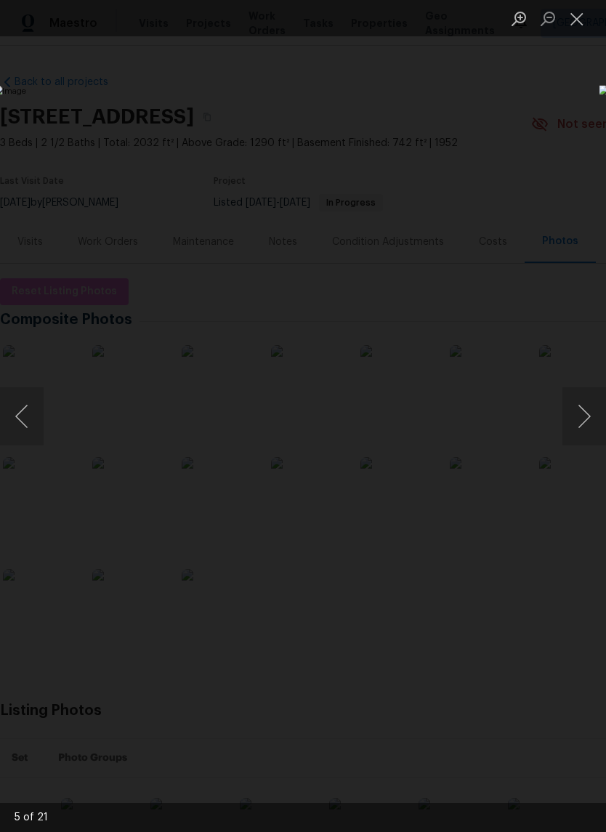
click at [570, 30] on button "Close lightbox" at bounding box center [576, 18] width 29 height 25
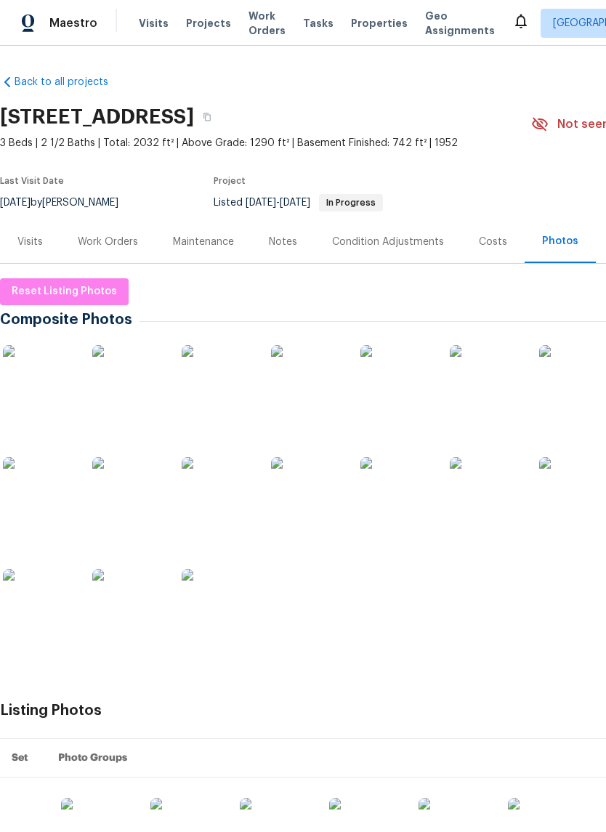
click at [367, 23] on span "Properties" at bounding box center [379, 23] width 57 height 15
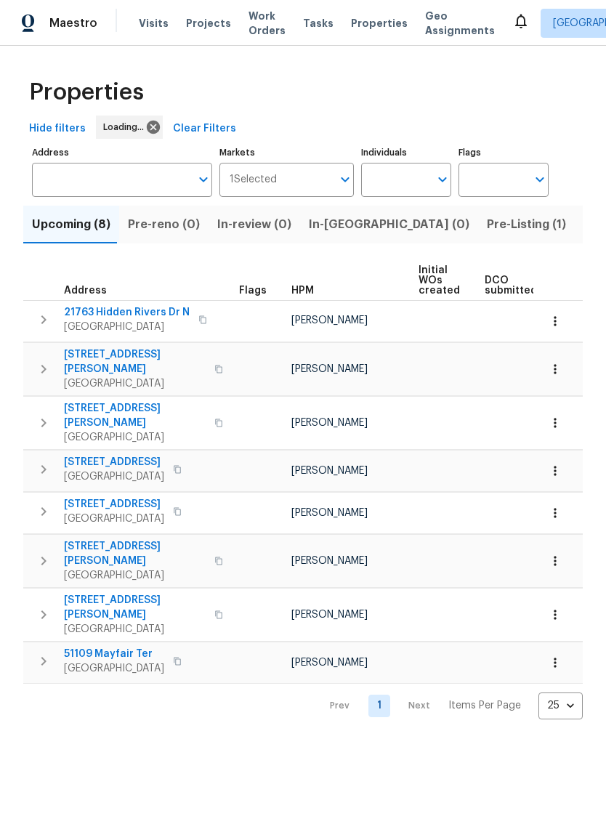
click at [574, 213] on button "Listed (18)" at bounding box center [613, 225] width 78 height 38
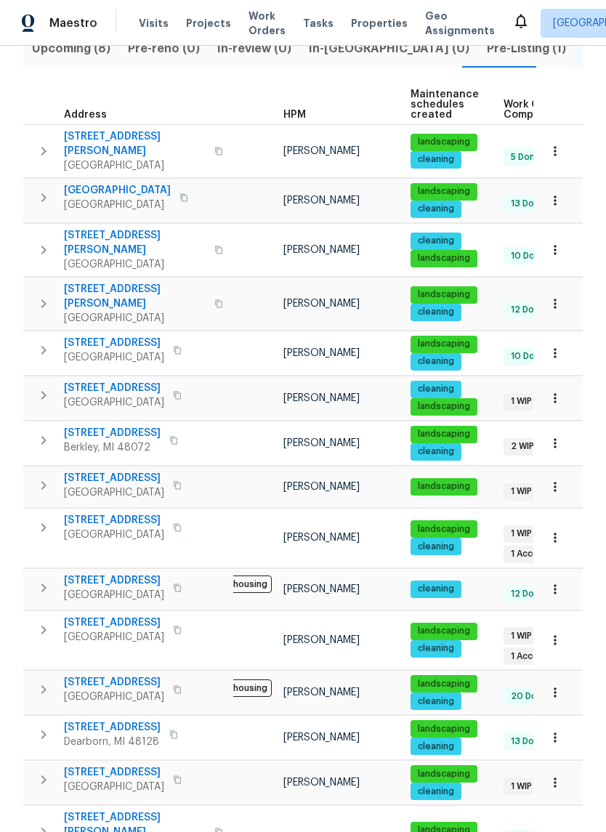
scroll to position [0, 33]
click at [70, 228] on span "305 W Hudson Ave" at bounding box center [135, 242] width 142 height 29
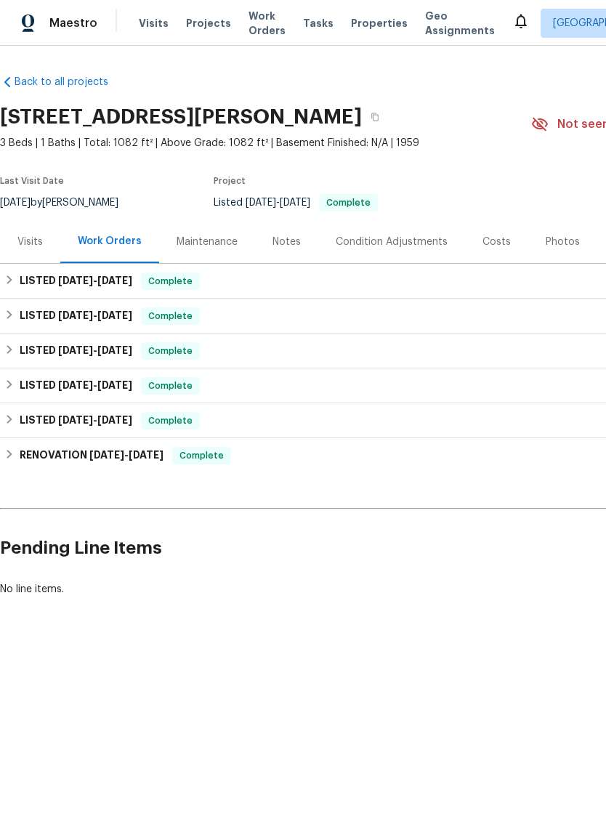
click at [548, 244] on div "Photos" at bounding box center [562, 242] width 34 height 15
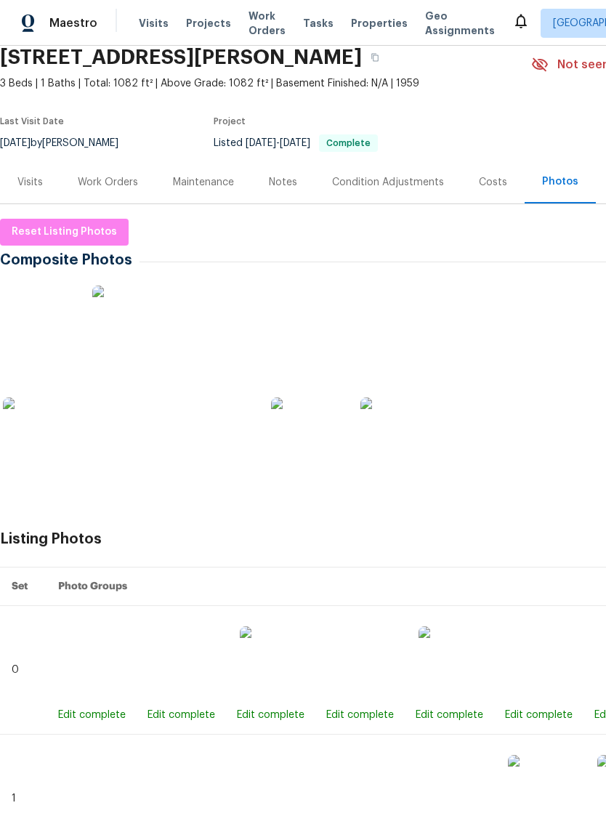
scroll to position [62, 0]
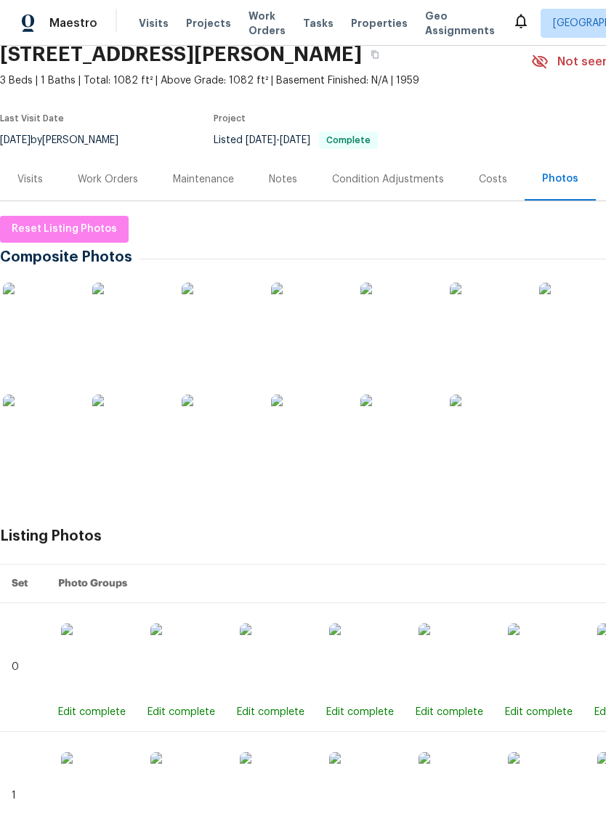
click at [311, 426] on img at bounding box center [307, 430] width 73 height 73
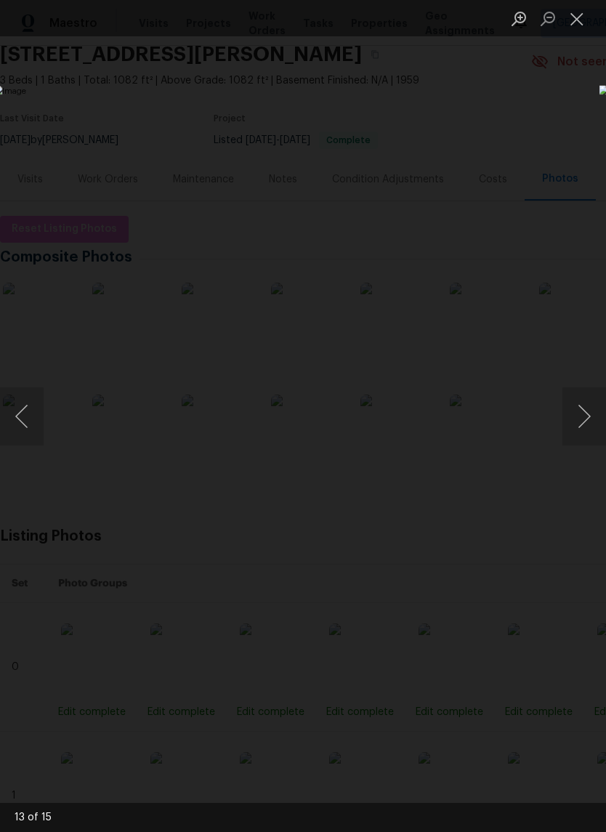
click at [586, 402] on button "Next image" at bounding box center [584, 416] width 44 height 58
click at [591, 402] on button "Next image" at bounding box center [584, 416] width 44 height 58
click at [583, 412] on button "Next image" at bounding box center [584, 416] width 44 height 58
click at [577, 399] on button "Next image" at bounding box center [584, 416] width 44 height 58
click at [590, 389] on button "Next image" at bounding box center [584, 416] width 44 height 58
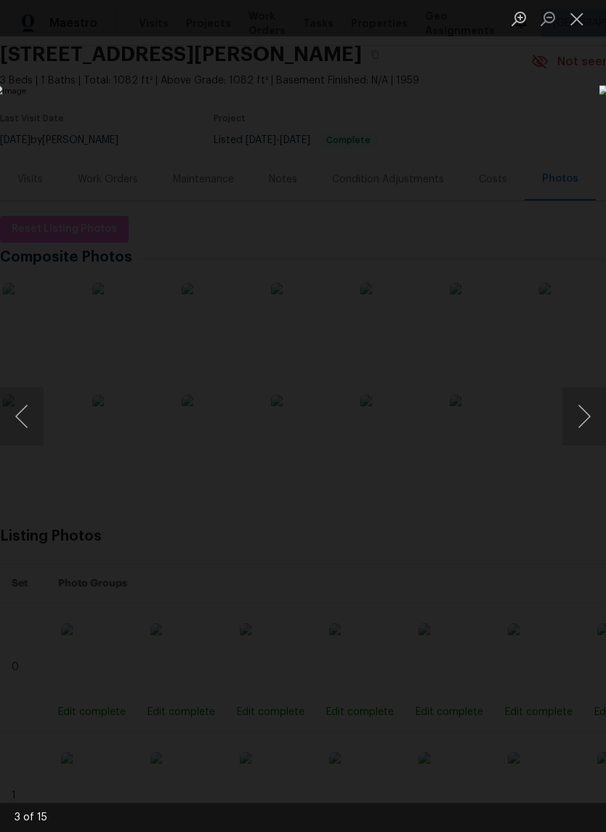
click at [593, 415] on button "Next image" at bounding box center [584, 416] width 44 height 58
click at [598, 392] on button "Next image" at bounding box center [584, 416] width 44 height 58
click at [573, 416] on button "Next image" at bounding box center [584, 416] width 44 height 58
click at [572, 416] on button "Next image" at bounding box center [584, 416] width 44 height 58
click at [584, 418] on button "Next image" at bounding box center [584, 416] width 44 height 58
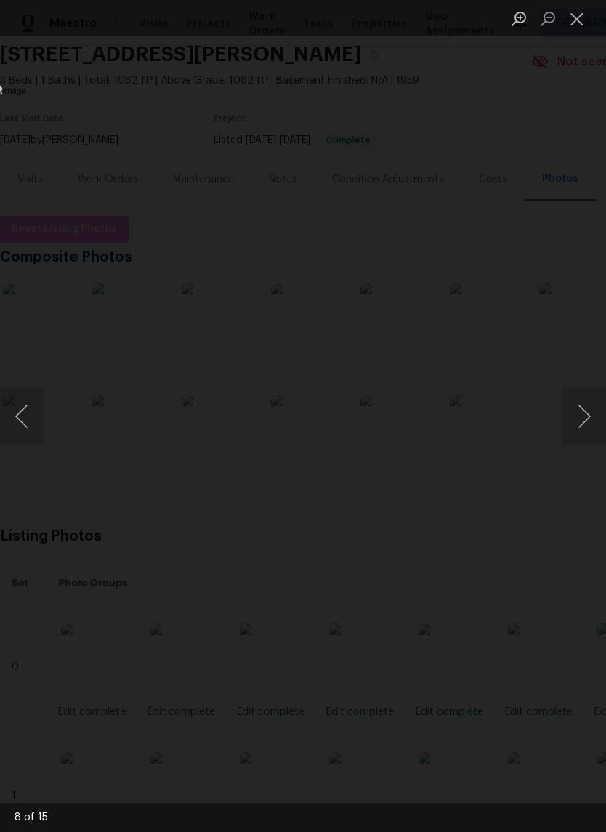
click at [587, 416] on button "Next image" at bounding box center [584, 416] width 44 height 58
click at [585, 22] on button "Close lightbox" at bounding box center [576, 18] width 29 height 25
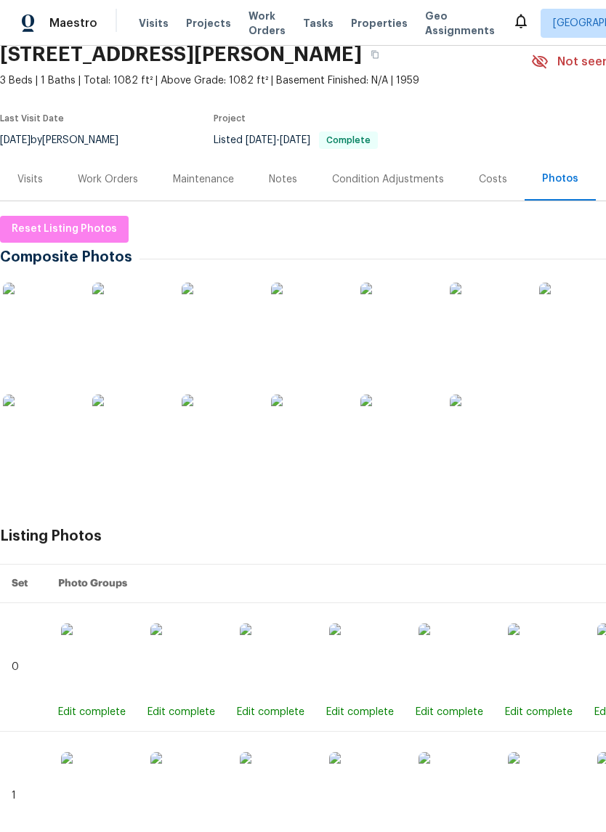
click at [367, 20] on span "Properties" at bounding box center [379, 23] width 57 height 15
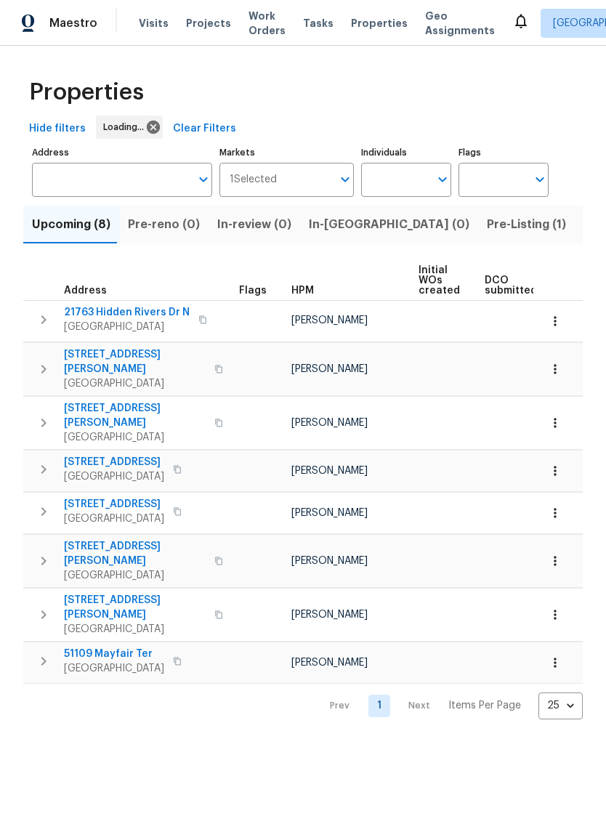
click at [583, 222] on span "Listed (18)" at bounding box center [613, 224] width 60 height 20
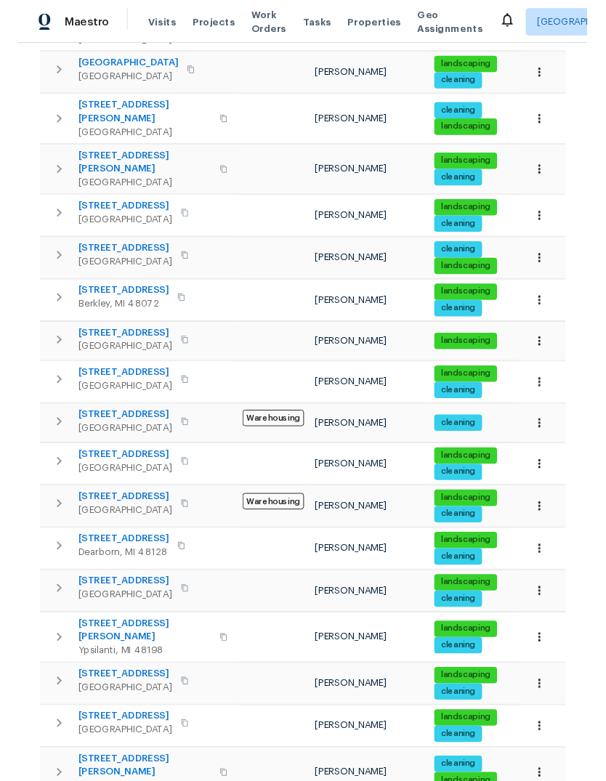
scroll to position [299, 0]
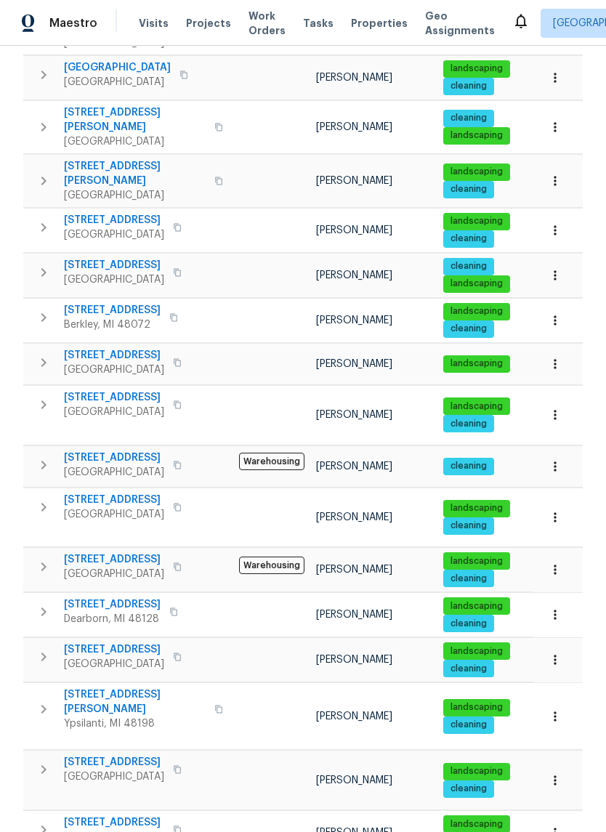
click at [118, 755] on span "830 Dartmouth Dr" at bounding box center [114, 762] width 100 height 15
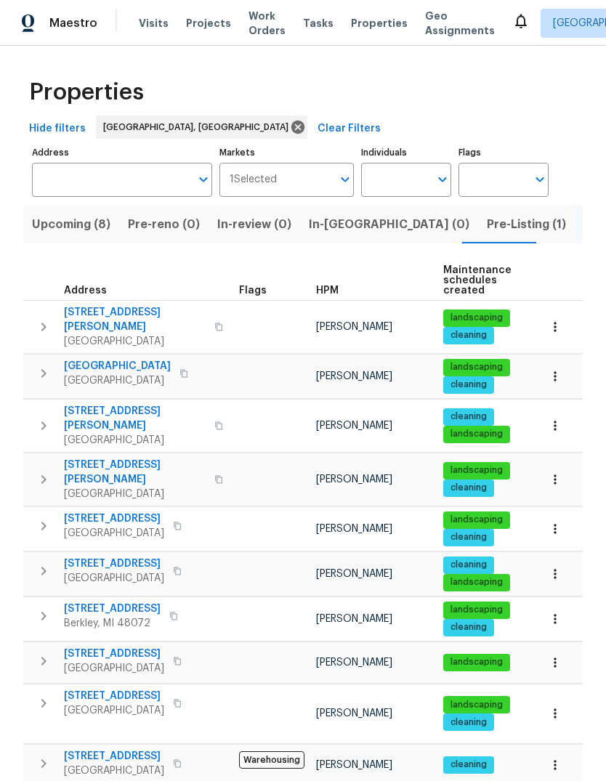
scroll to position [0, 0]
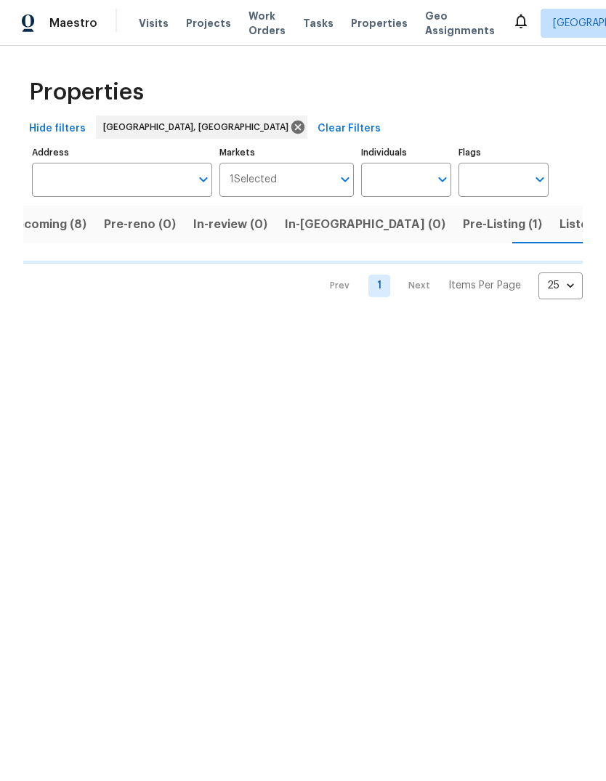
scroll to position [0, 26]
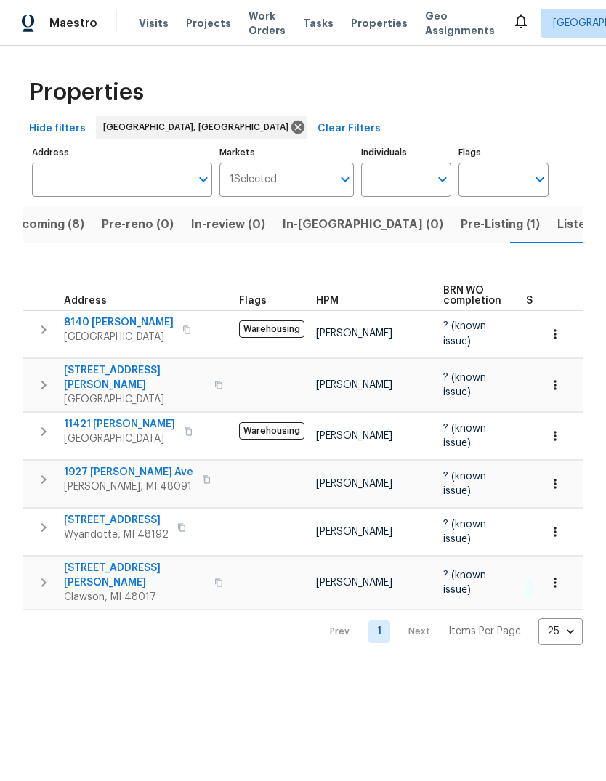
click at [139, 364] on span "17394 Beech Daly Rd" at bounding box center [135, 377] width 142 height 29
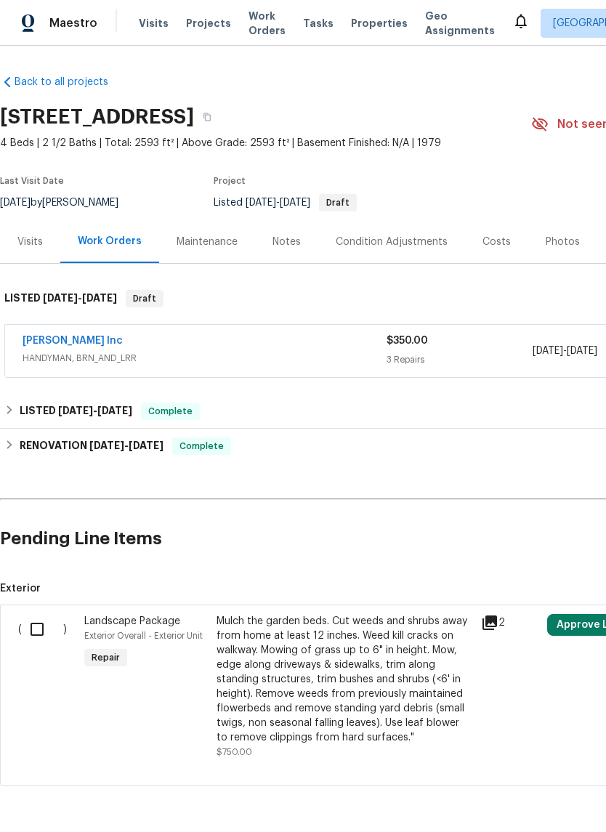
click at [543, 232] on div "Photos" at bounding box center [562, 241] width 69 height 43
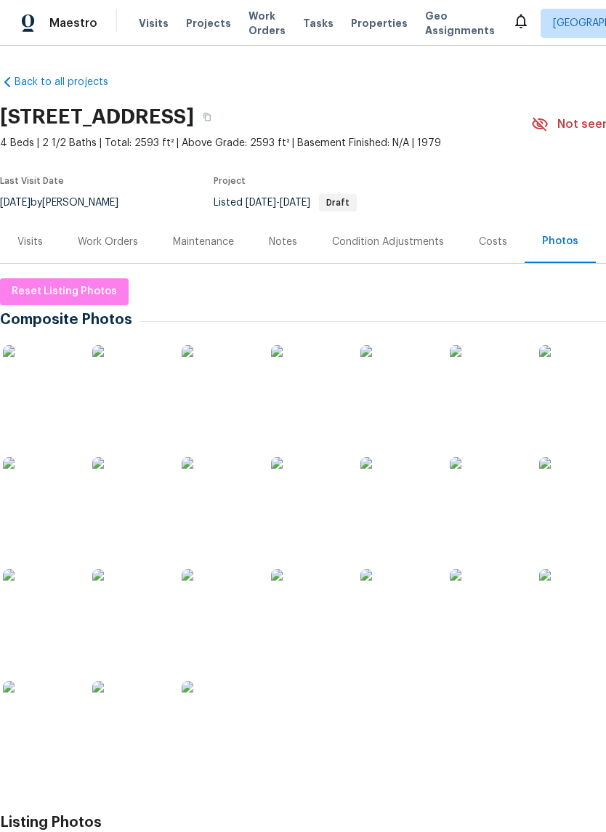
click at [57, 386] on img at bounding box center [39, 381] width 73 height 73
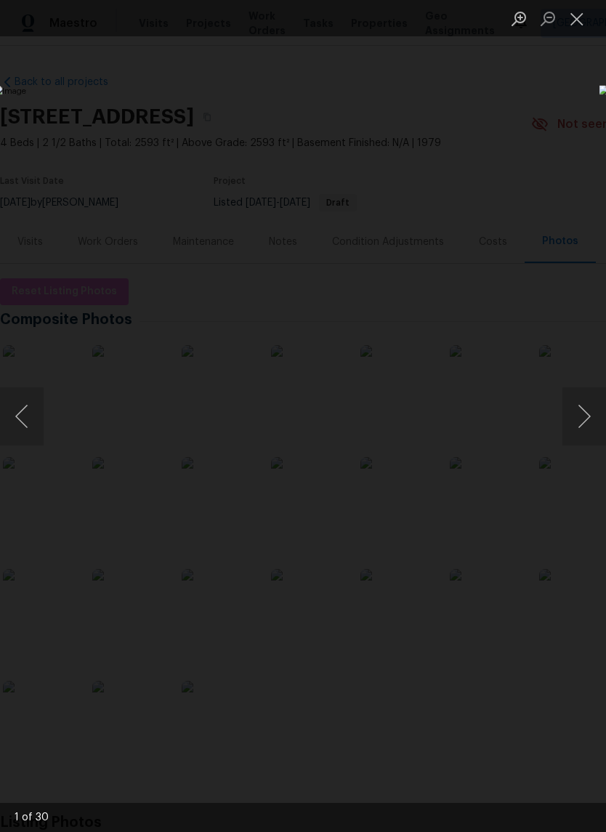
click at [590, 423] on button "Next image" at bounding box center [584, 416] width 44 height 58
click at [587, 418] on button "Next image" at bounding box center [584, 416] width 44 height 58
click at [582, 418] on button "Next image" at bounding box center [584, 416] width 44 height 58
click at [582, 411] on button "Next image" at bounding box center [584, 416] width 44 height 58
click at [580, 410] on button "Next image" at bounding box center [584, 416] width 44 height 58
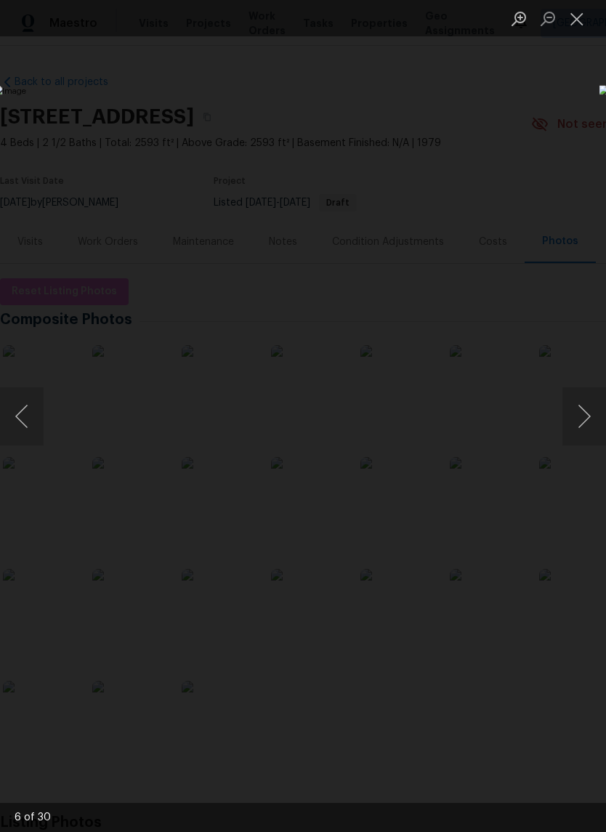
click at [588, 15] on button "Close lightbox" at bounding box center [576, 18] width 29 height 25
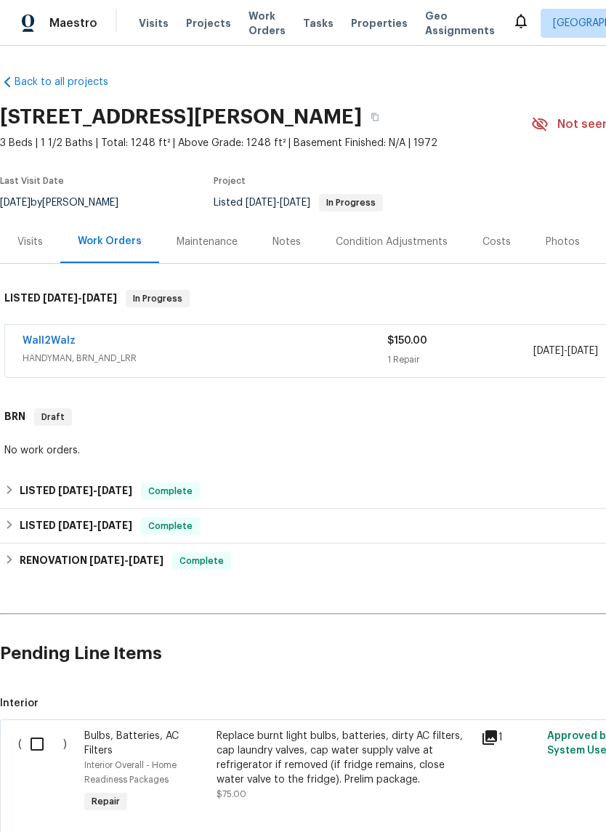
click at [552, 246] on div "Photos" at bounding box center [562, 242] width 34 height 15
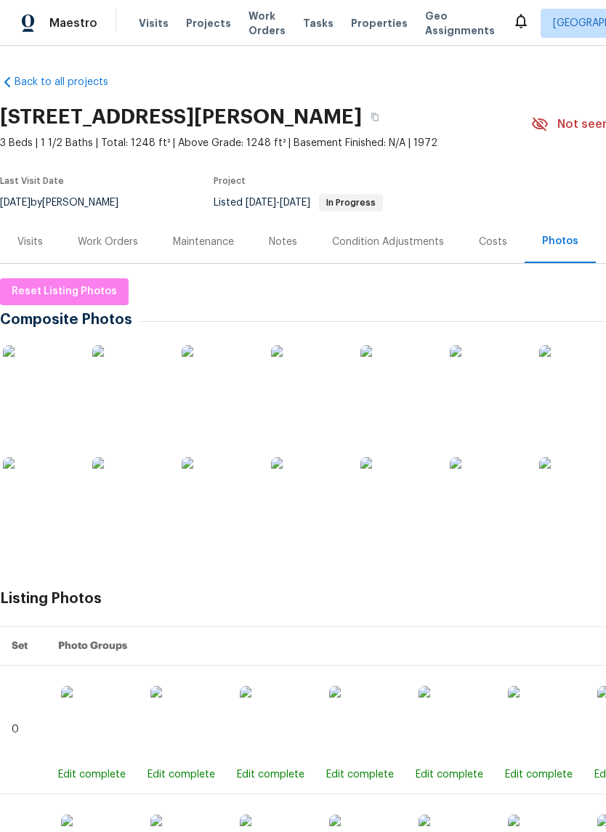
click at [134, 505] on img at bounding box center [128, 493] width 73 height 73
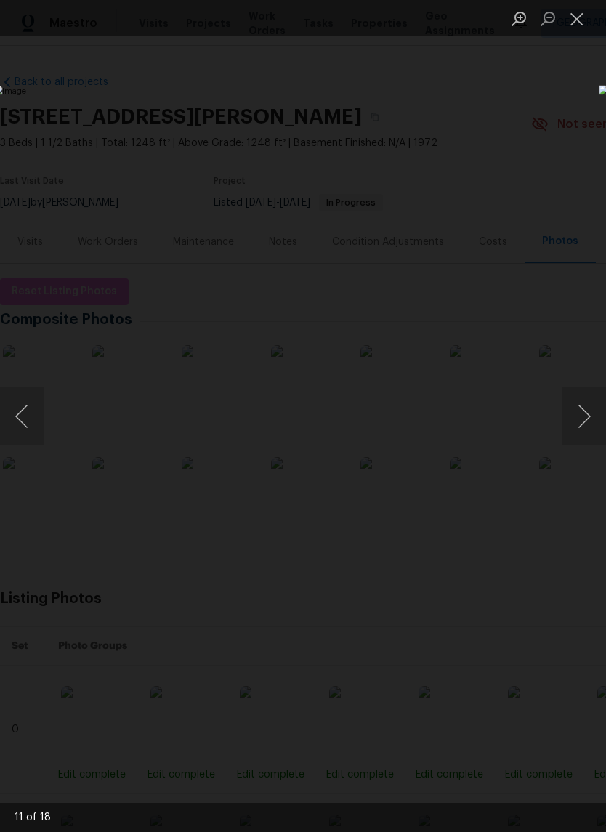
click at [597, 413] on button "Next image" at bounding box center [584, 416] width 44 height 58
click at [577, 404] on button "Next image" at bounding box center [584, 416] width 44 height 58
click at [572, 413] on button "Next image" at bounding box center [584, 416] width 44 height 58
click at [572, 402] on button "Next image" at bounding box center [584, 416] width 44 height 58
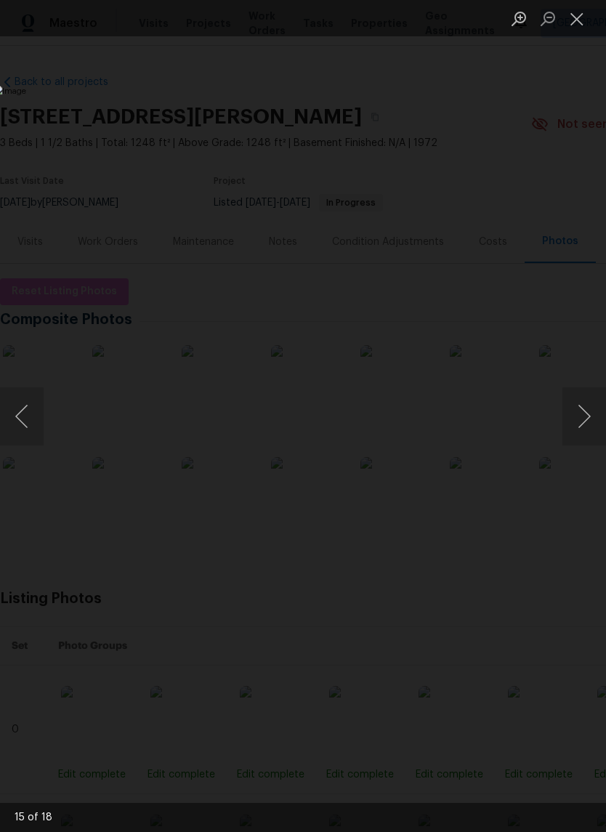
click at [574, 392] on button "Next image" at bounding box center [584, 416] width 44 height 58
click at [572, 394] on button "Next image" at bounding box center [584, 416] width 44 height 58
click at [574, 398] on button "Next image" at bounding box center [584, 416] width 44 height 58
click at [27, 413] on button "Previous image" at bounding box center [22, 416] width 44 height 58
click at [543, 90] on div "Lightbox" at bounding box center [303, 416] width 606 height 832
